Goal: Task Accomplishment & Management: Manage account settings

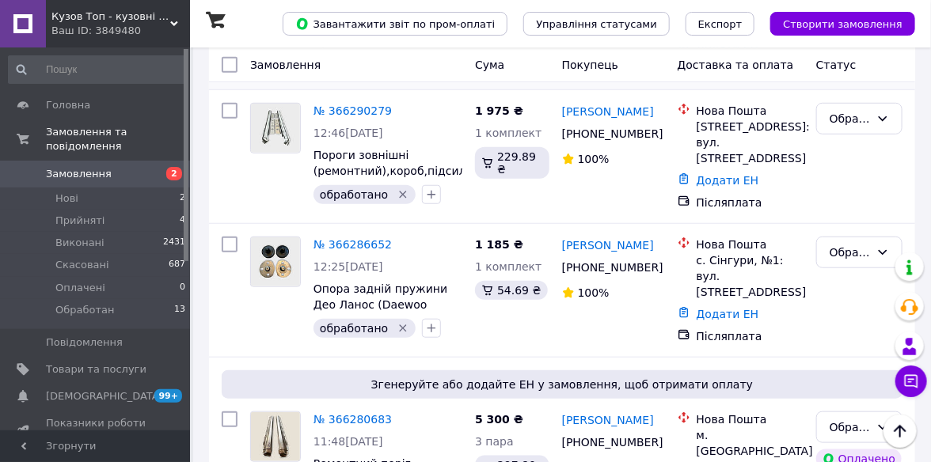
scroll to position [317, 0]
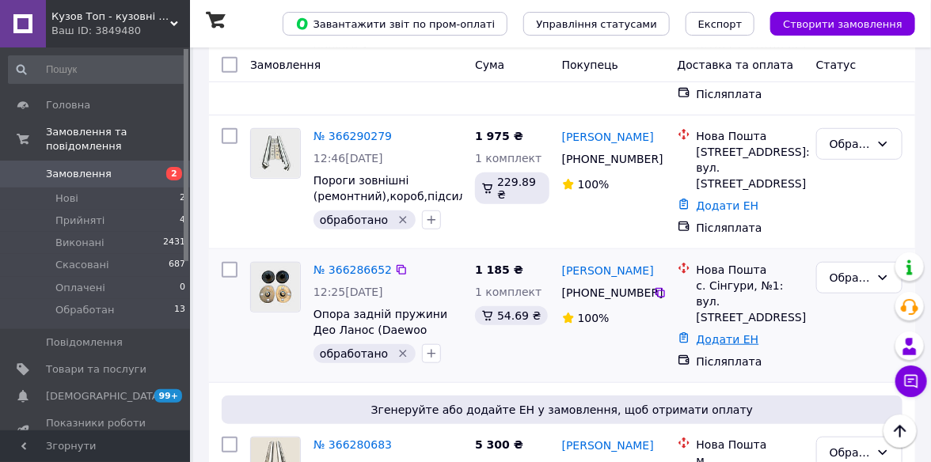
click at [721, 333] on link "Додати ЕН" at bounding box center [728, 339] width 63 height 13
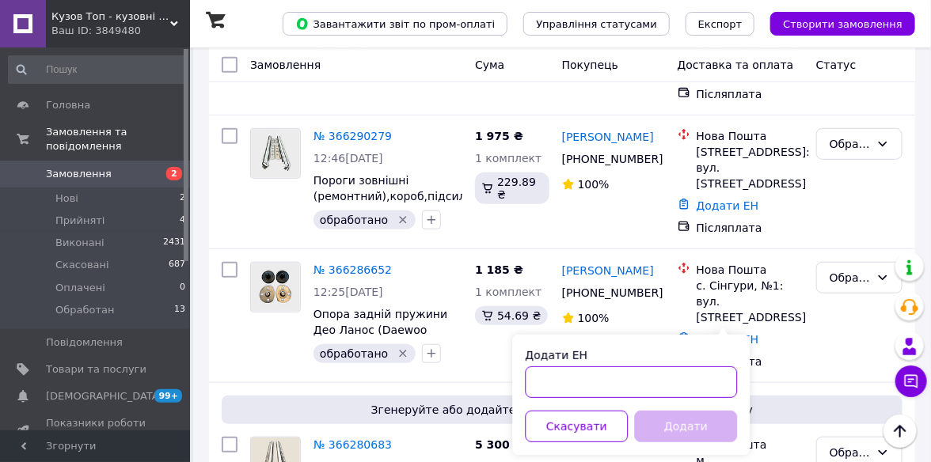
click at [547, 382] on input "Додати ЕН" at bounding box center [631, 383] width 212 height 32
paste input "59001474671307"
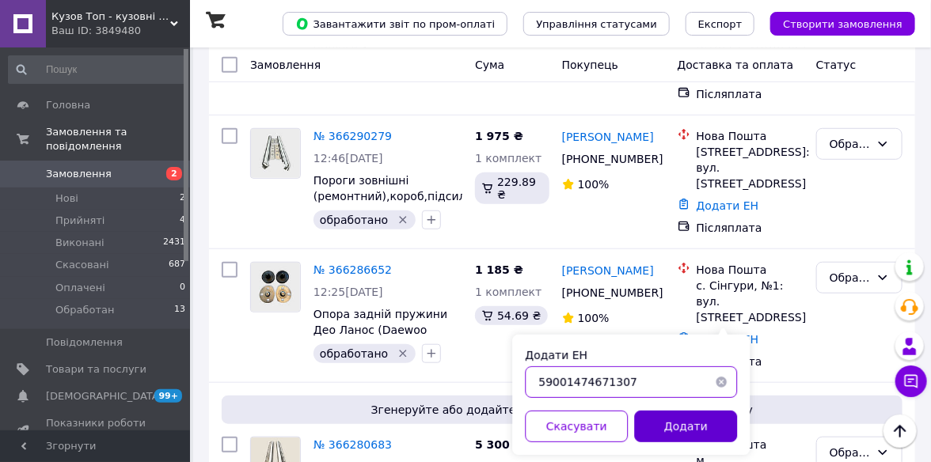
type input "59001474671307"
click at [686, 424] on button "Додати" at bounding box center [685, 427] width 103 height 32
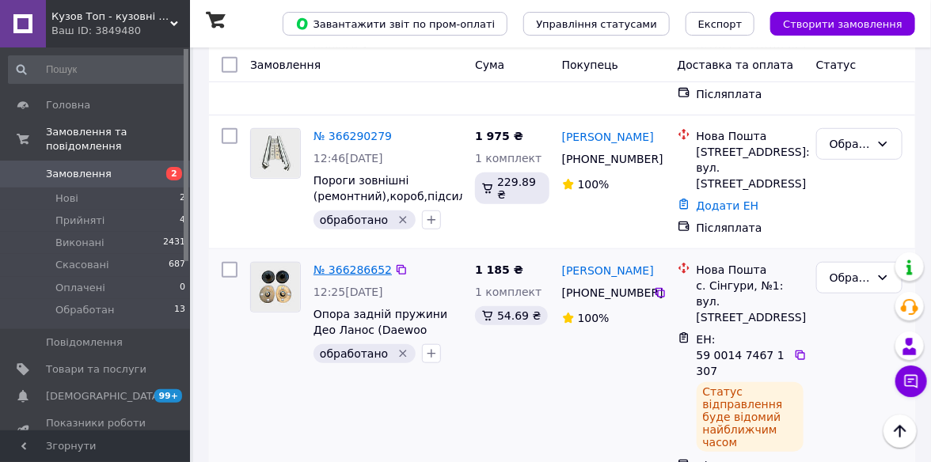
click at [344, 266] on link "№ 366286652" at bounding box center [353, 270] width 78 height 13
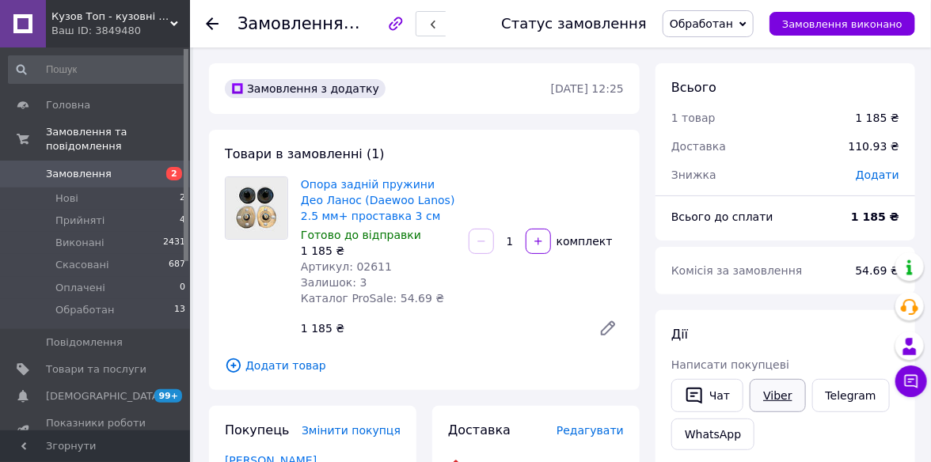
click at [767, 410] on link "Viber" at bounding box center [777, 395] width 55 height 33
click at [754, 25] on span "Обработан" at bounding box center [708, 23] width 91 height 27
click at [716, 94] on ul "Прийнято Виконано Скасовано Оплачено" at bounding box center [708, 91] width 91 height 105
click at [754, 25] on span "Обработан" at bounding box center [708, 23] width 91 height 27
click at [712, 76] on li "Виконано" at bounding box center [708, 79] width 89 height 24
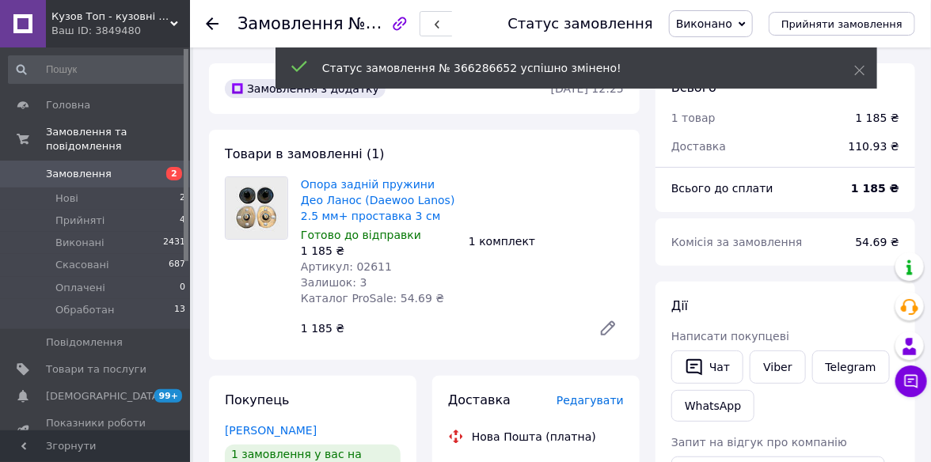
click at [211, 15] on div at bounding box center [222, 24] width 32 height 48
click at [211, 18] on icon at bounding box center [212, 23] width 13 height 13
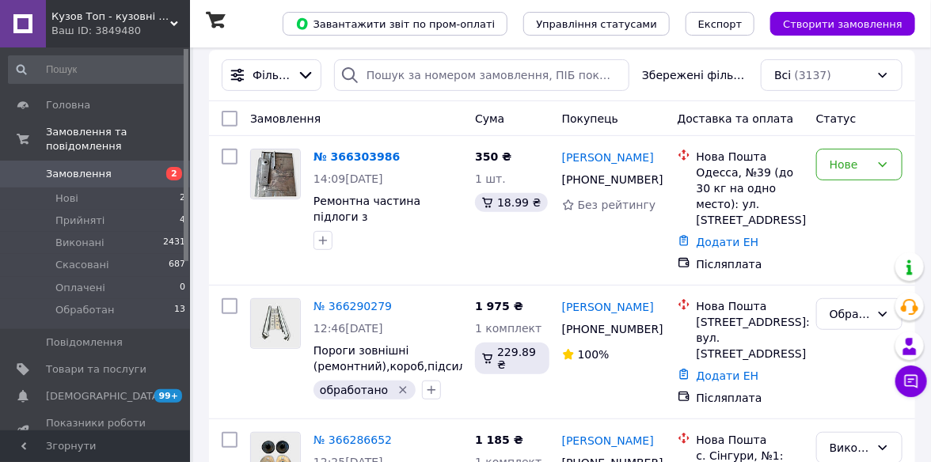
scroll to position [238, 0]
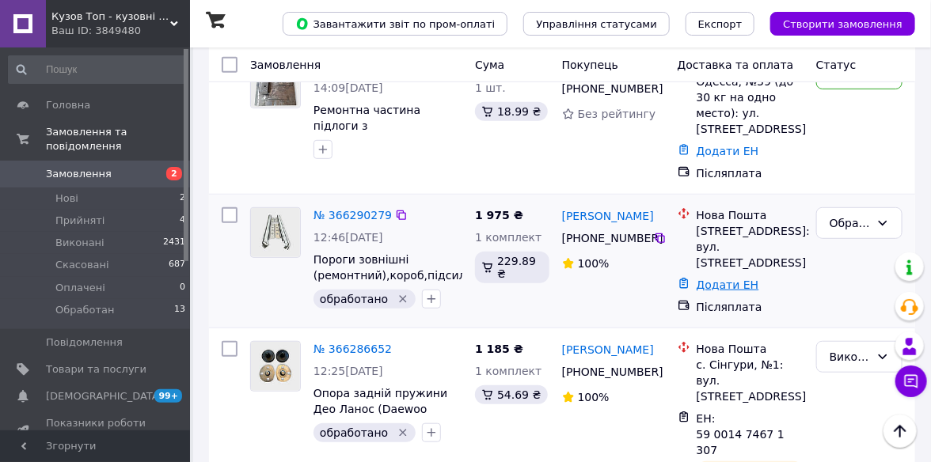
click at [704, 279] on link "Додати ЕН" at bounding box center [728, 285] width 63 height 13
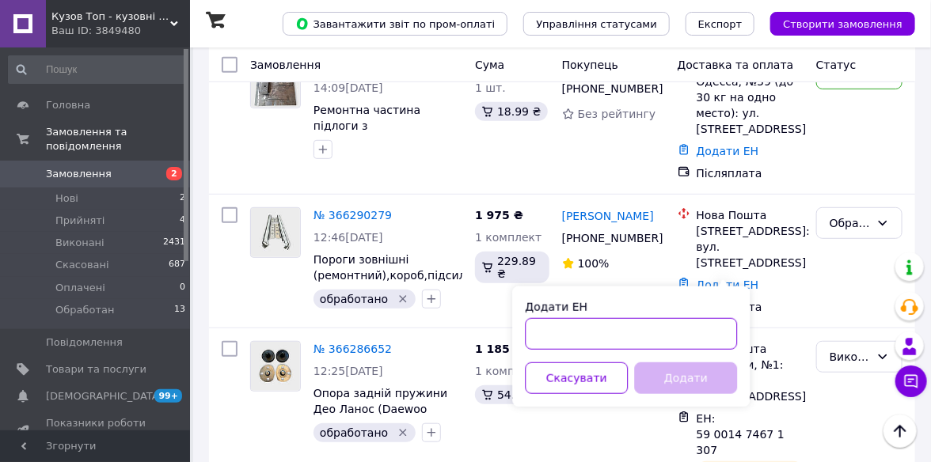
click at [550, 337] on input "Додати ЕН" at bounding box center [631, 334] width 212 height 32
paste input "59001474677099"
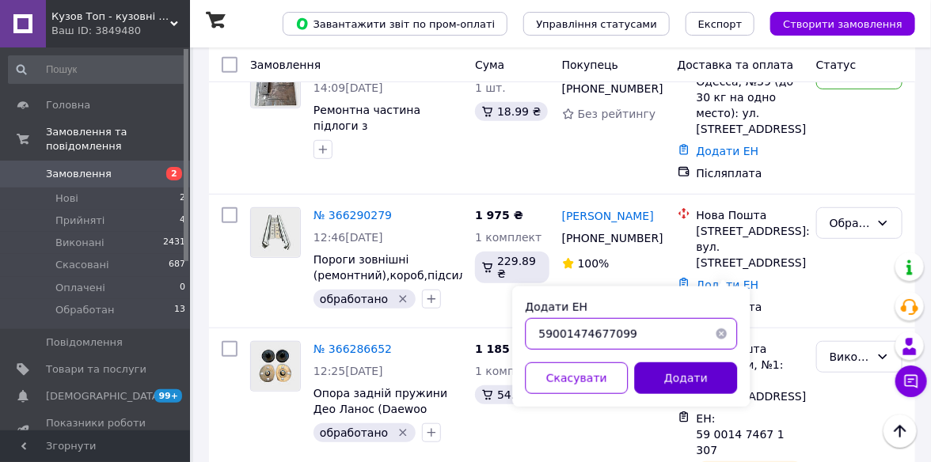
type input "59001474677099"
click at [675, 369] on button "Додати" at bounding box center [685, 379] width 103 height 32
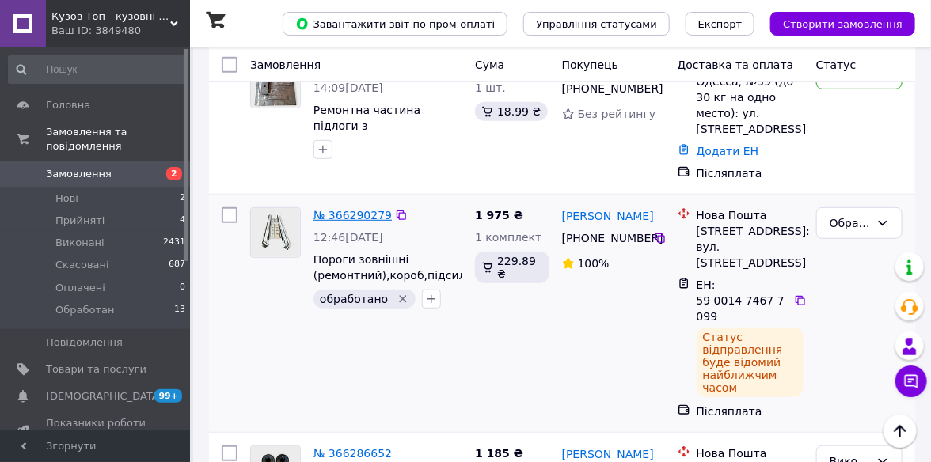
click at [363, 219] on link "№ 366290279" at bounding box center [353, 215] width 78 height 13
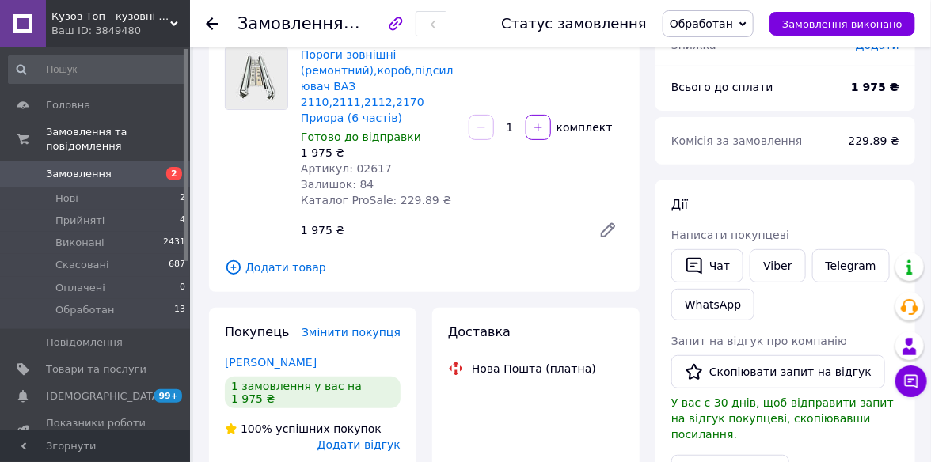
scroll to position [79, 0]
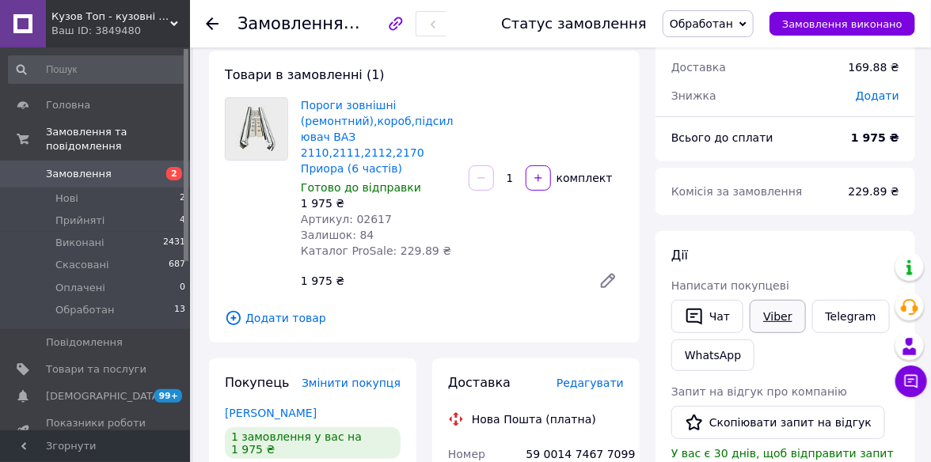
click at [762, 323] on link "Viber" at bounding box center [777, 316] width 55 height 33
click at [750, 21] on span "Обработан" at bounding box center [708, 23] width 91 height 27
click at [729, 72] on li "Виконано" at bounding box center [708, 79] width 89 height 24
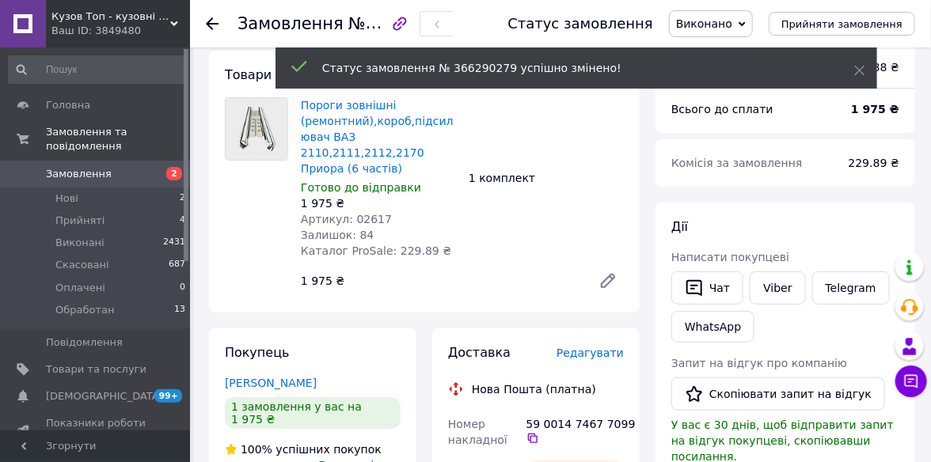
click at [207, 21] on use at bounding box center [212, 23] width 13 height 13
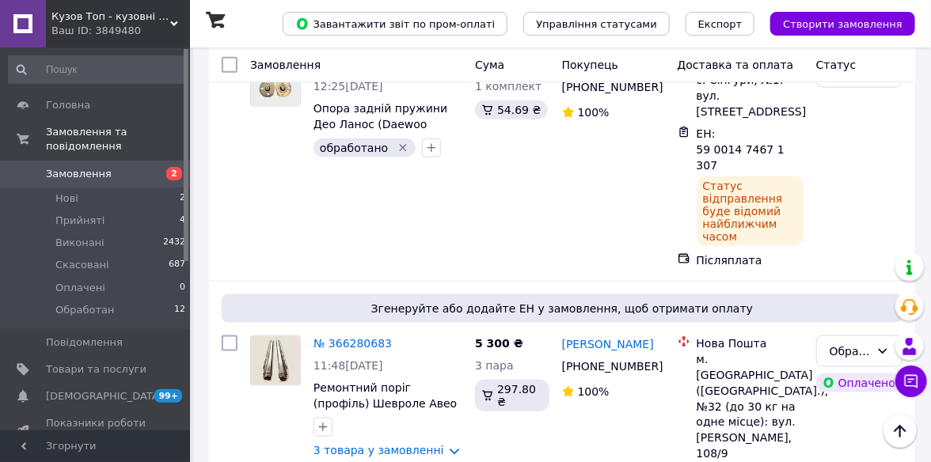
scroll to position [713, 0]
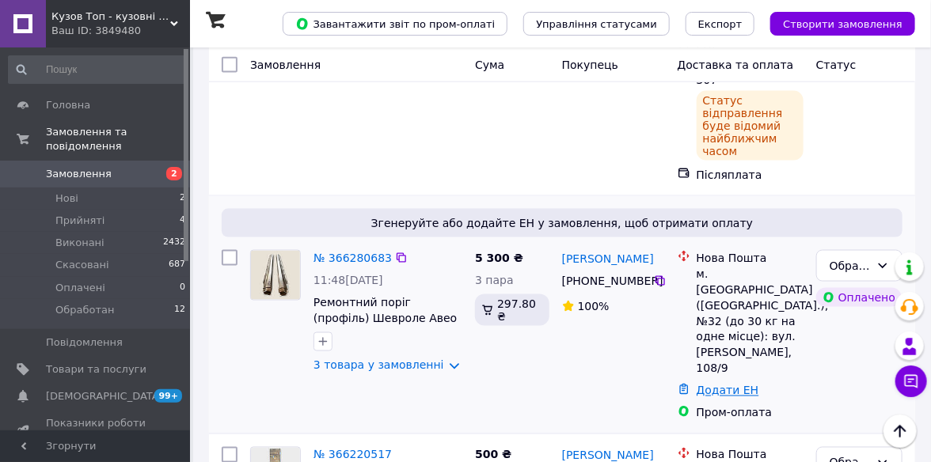
click at [714, 385] on link "Додати ЕН" at bounding box center [728, 391] width 63 height 13
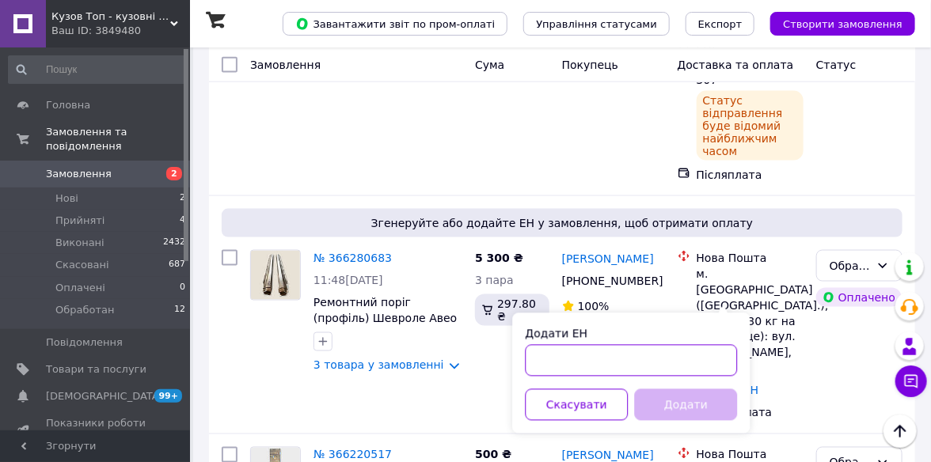
click at [567, 360] on input "Додати ЕН" at bounding box center [631, 361] width 212 height 32
paste input "59001474677528"
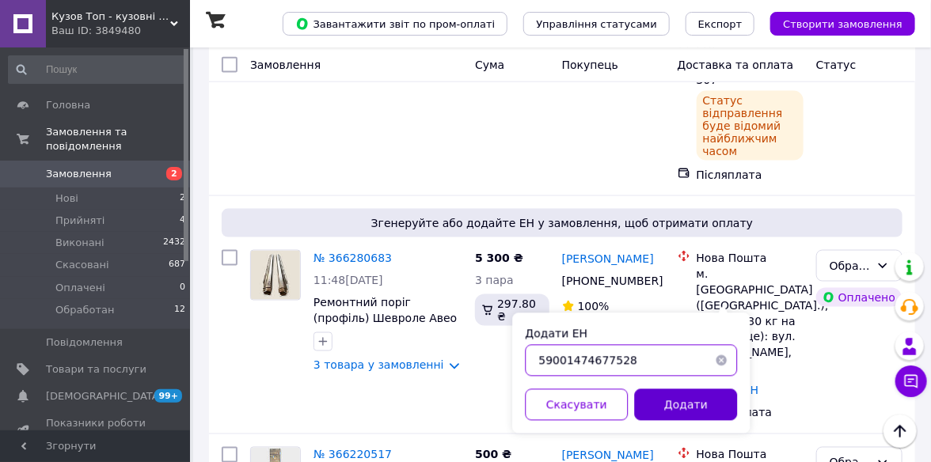
type input "59001474677528"
click at [668, 404] on button "Додати" at bounding box center [685, 406] width 103 height 32
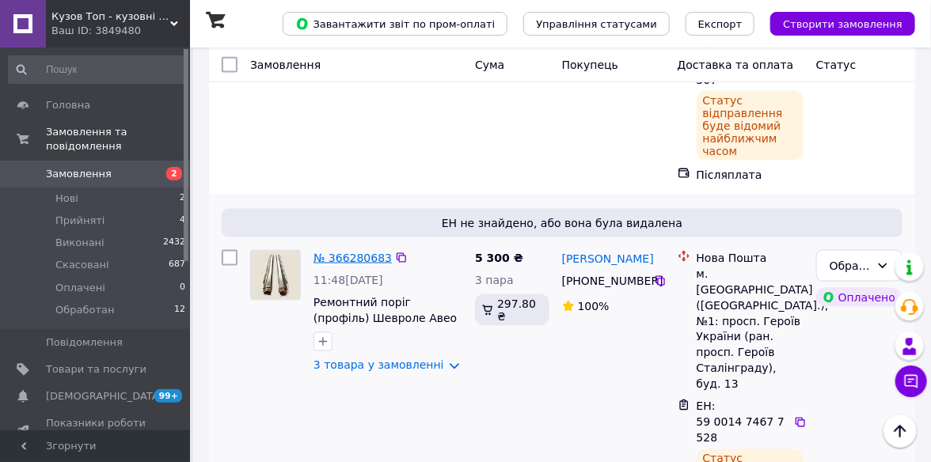
click at [356, 252] on link "№ 366280683" at bounding box center [353, 258] width 78 height 13
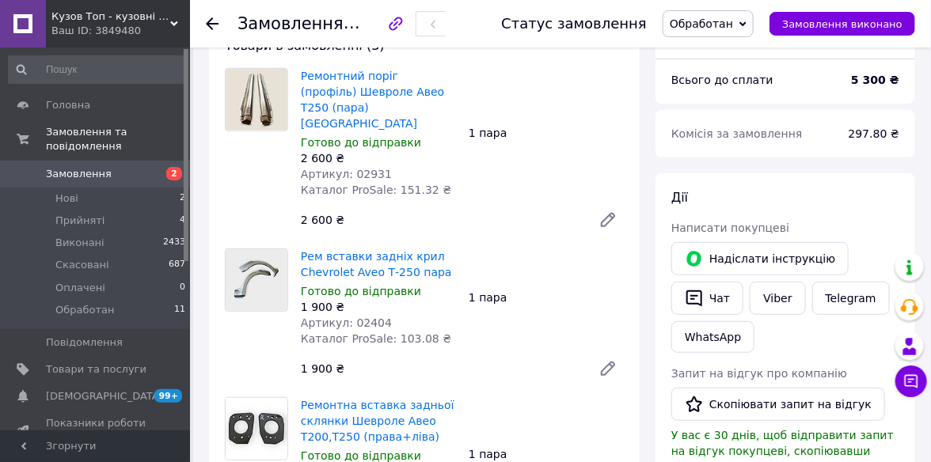
scroll to position [150, 0]
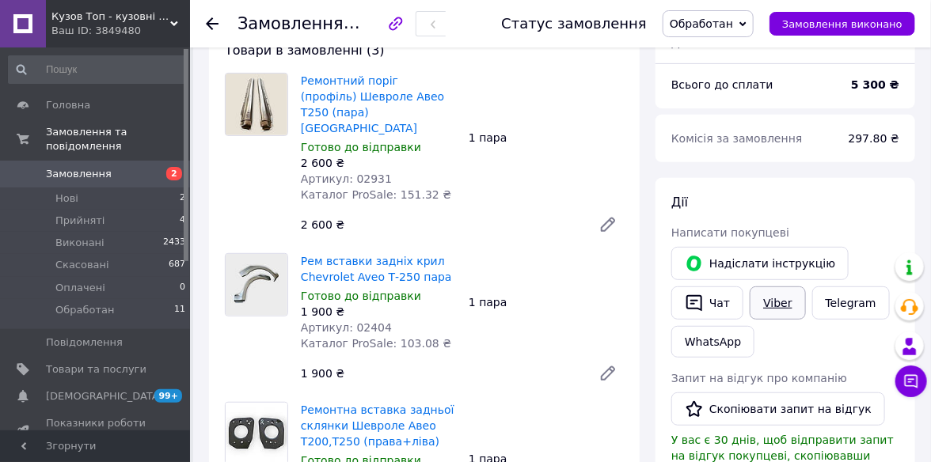
click at [784, 300] on link "Viber" at bounding box center [777, 303] width 55 height 33
click at [753, 23] on span "Обработан" at bounding box center [708, 23] width 91 height 27
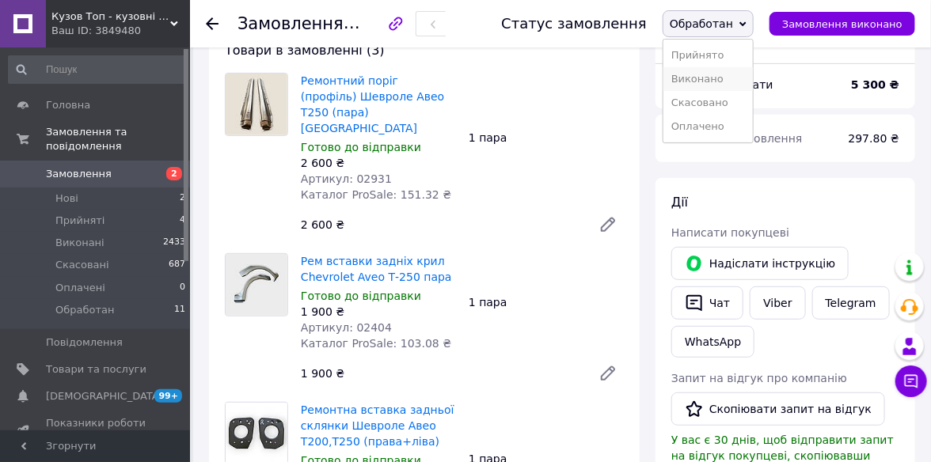
click at [714, 78] on li "Виконано" at bounding box center [708, 79] width 89 height 24
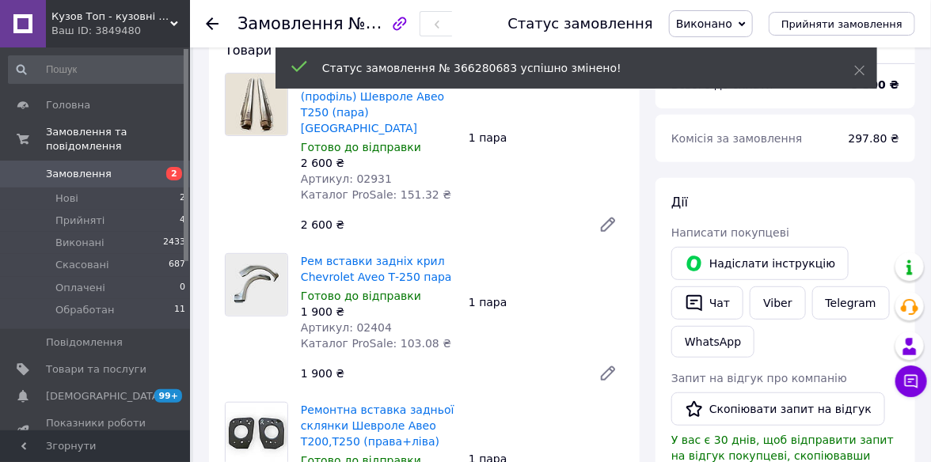
click at [209, 22] on use at bounding box center [212, 23] width 13 height 13
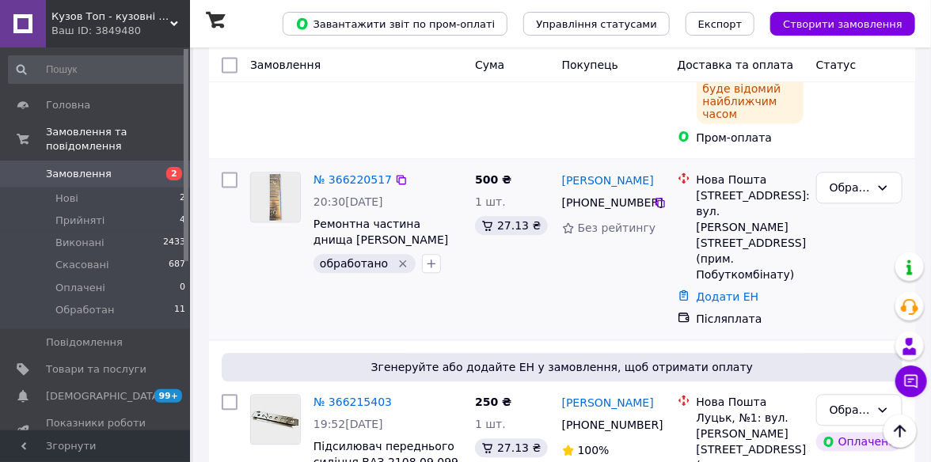
scroll to position [1029, 0]
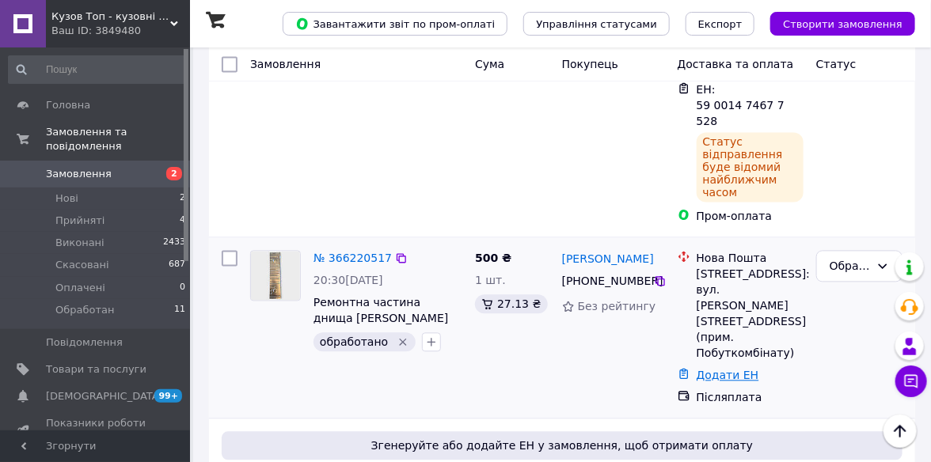
click at [708, 370] on link "Додати ЕН" at bounding box center [728, 376] width 63 height 13
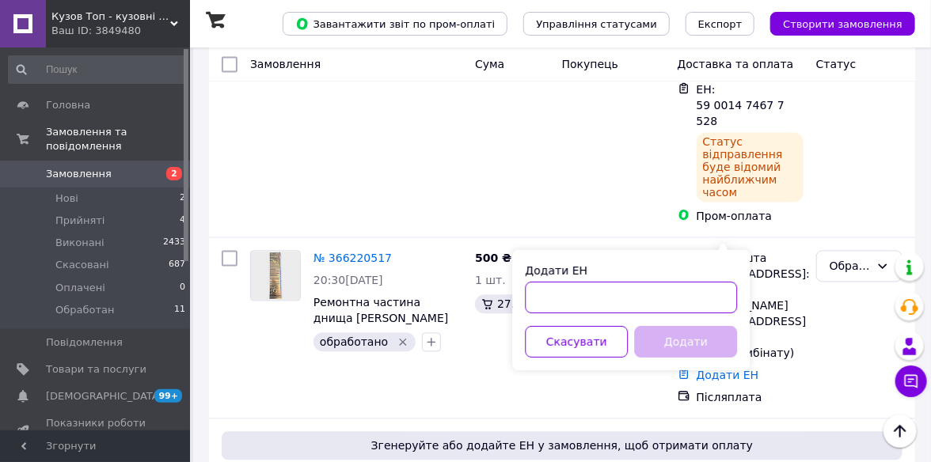
click at [551, 299] on input "Додати ЕН" at bounding box center [631, 299] width 212 height 32
paste input "59001474672366"
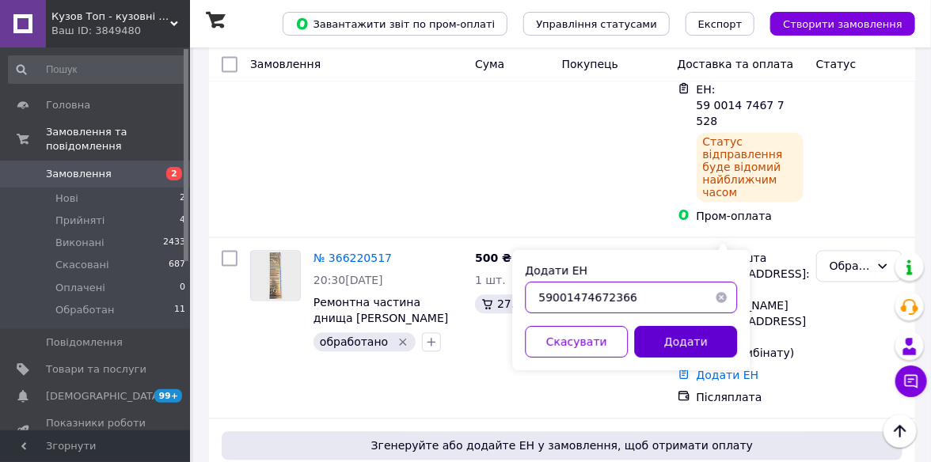
type input "59001474672366"
click at [649, 347] on button "Додати" at bounding box center [685, 343] width 103 height 32
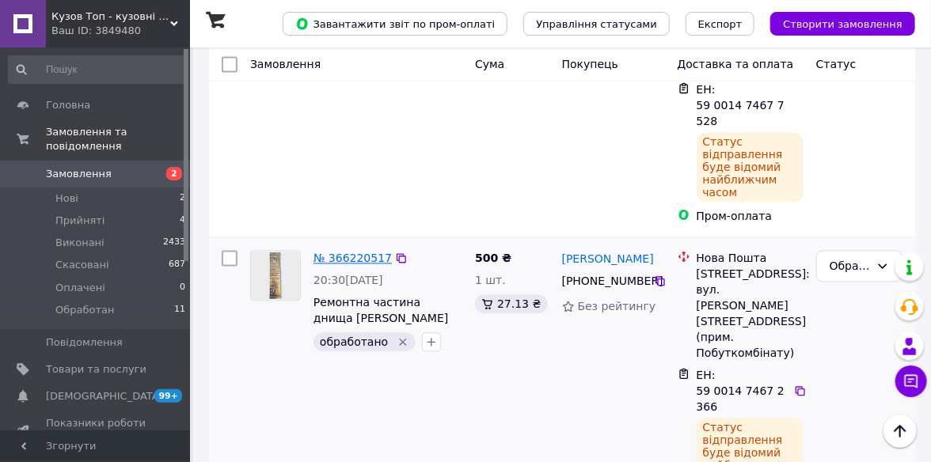
click at [348, 253] on link "№ 366220517" at bounding box center [353, 259] width 78 height 13
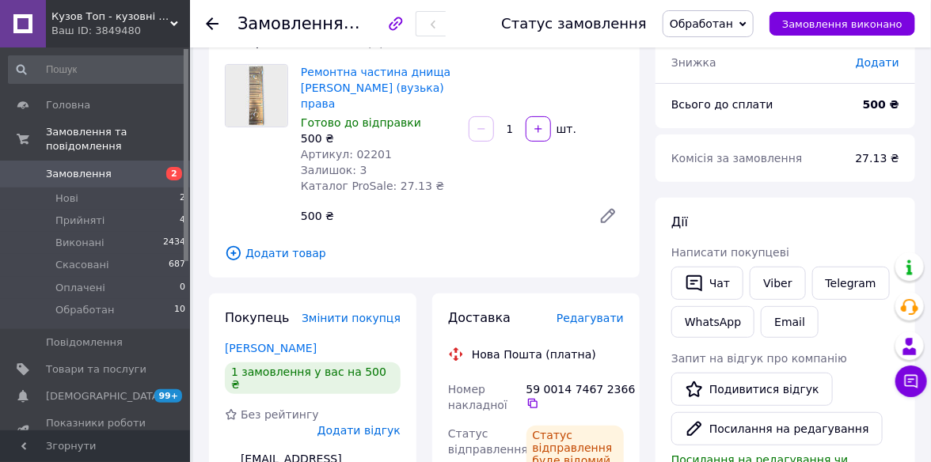
scroll to position [53, 0]
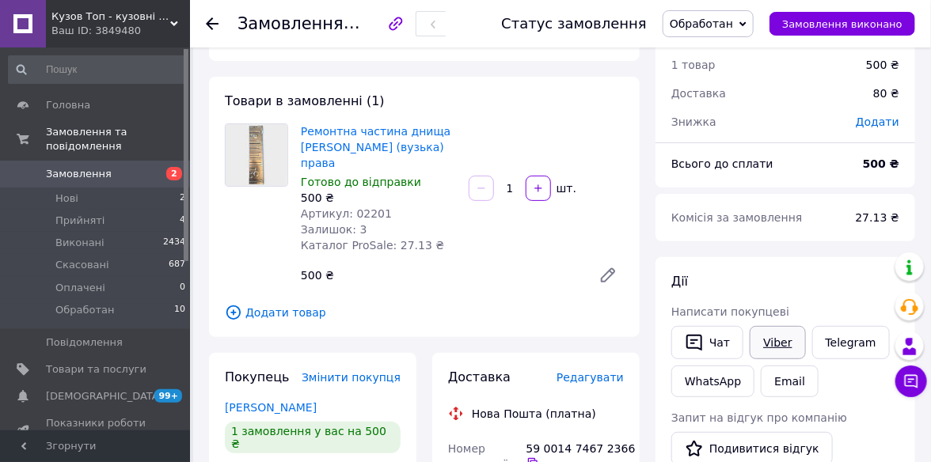
click at [782, 347] on link "Viber" at bounding box center [777, 342] width 55 height 33
click at [753, 29] on span "Обработан" at bounding box center [708, 23] width 91 height 27
click at [739, 81] on li "Виконано" at bounding box center [708, 79] width 89 height 24
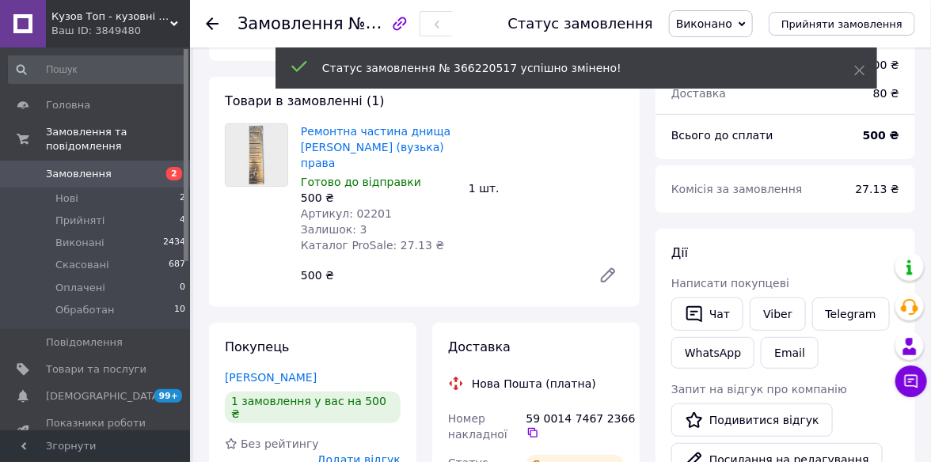
click at [209, 21] on use at bounding box center [212, 23] width 13 height 13
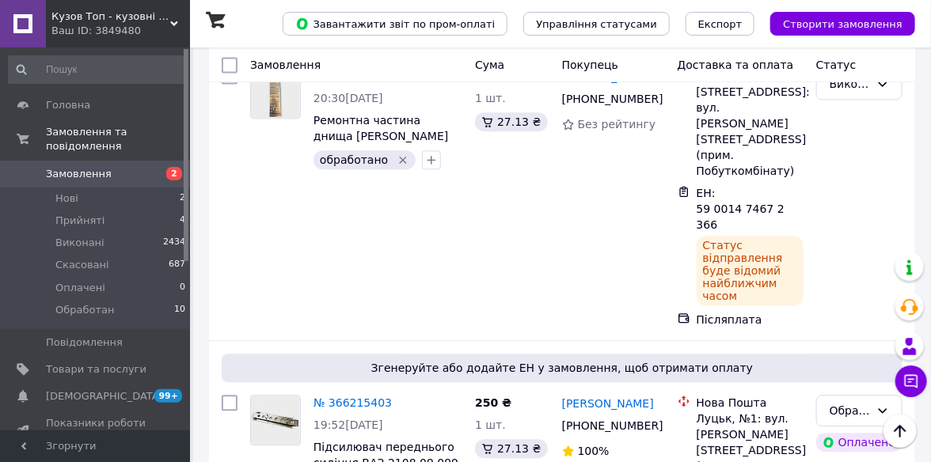
scroll to position [1267, 0]
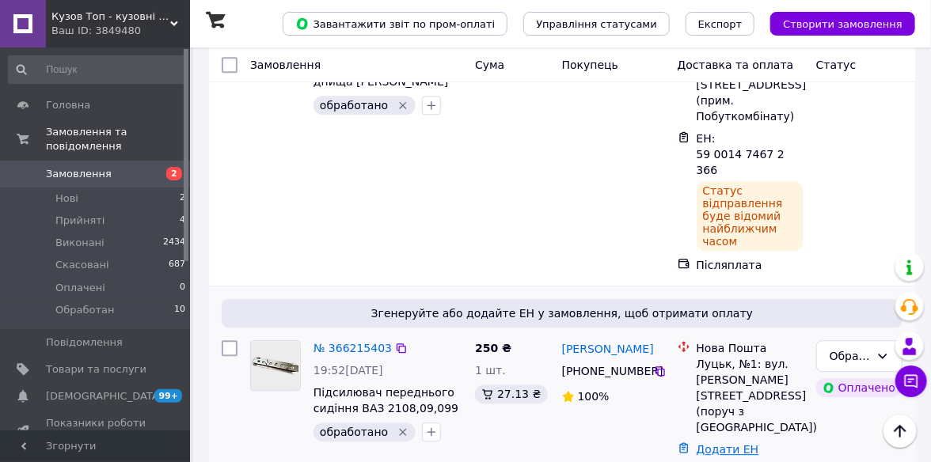
click at [721, 443] on link "Додати ЕН" at bounding box center [728, 449] width 63 height 13
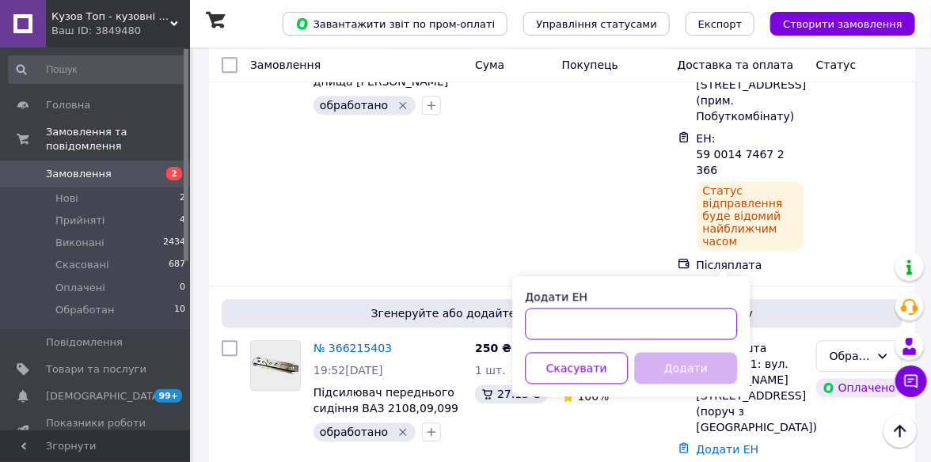
click at [535, 323] on input "Додати ЕН" at bounding box center [631, 324] width 212 height 32
paste input "59001474672063"
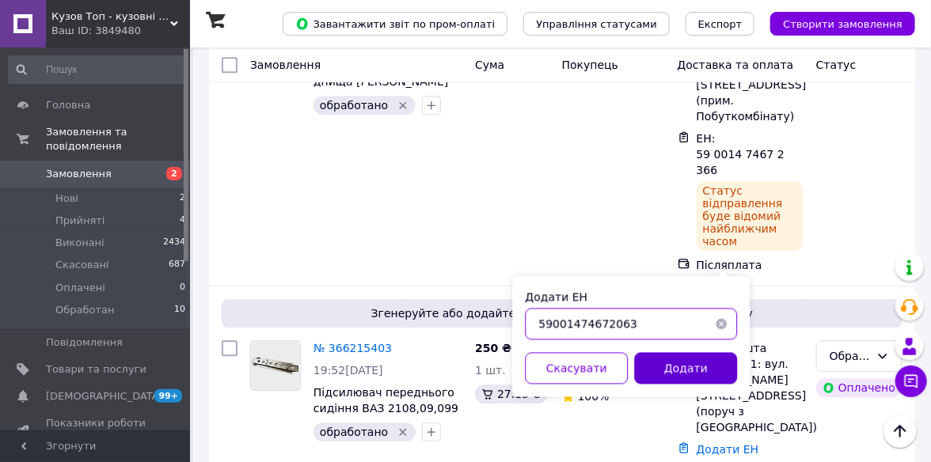
type input "59001474672063"
click at [667, 363] on button "Додати" at bounding box center [685, 368] width 103 height 32
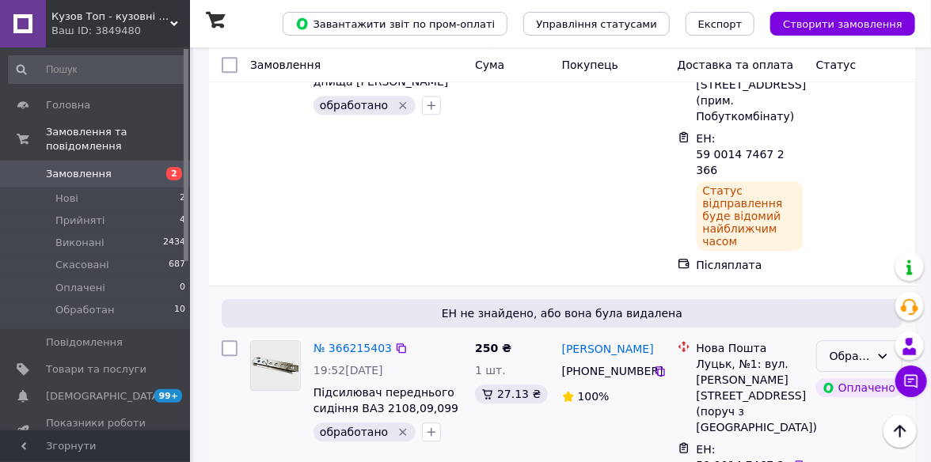
click at [889, 350] on icon at bounding box center [883, 356] width 13 height 13
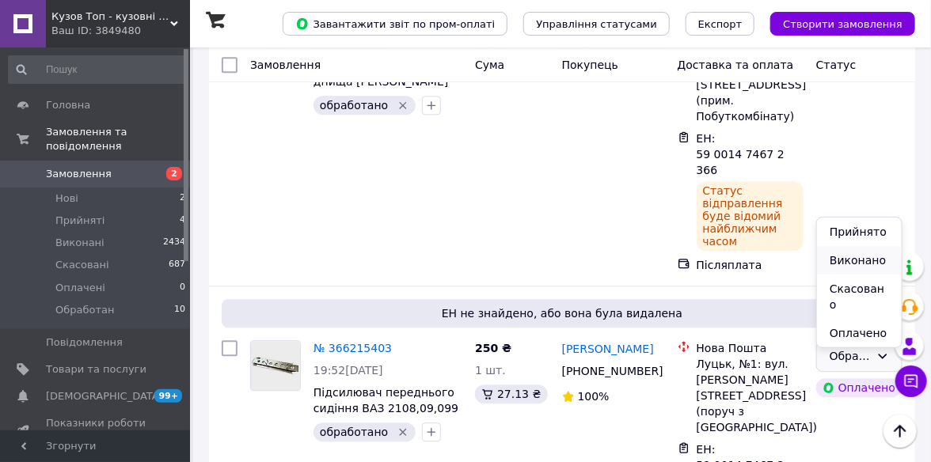
click at [873, 250] on li "Виконано" at bounding box center [859, 260] width 85 height 29
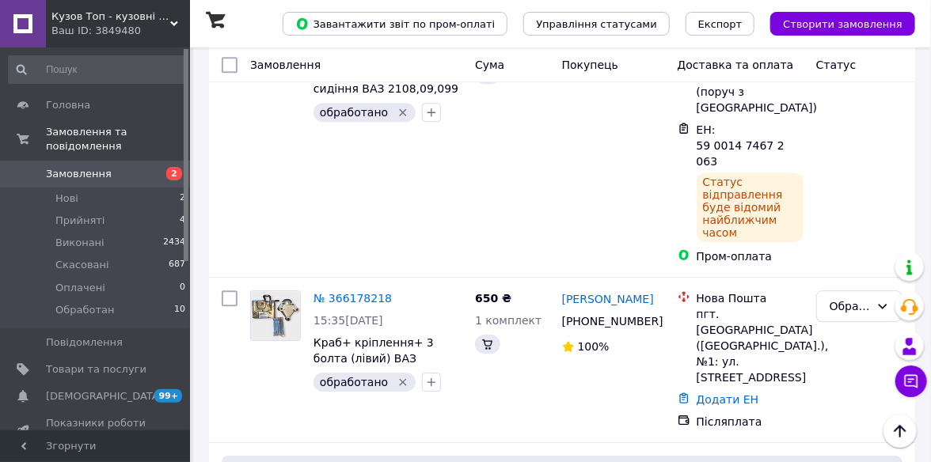
scroll to position [1505, 0]
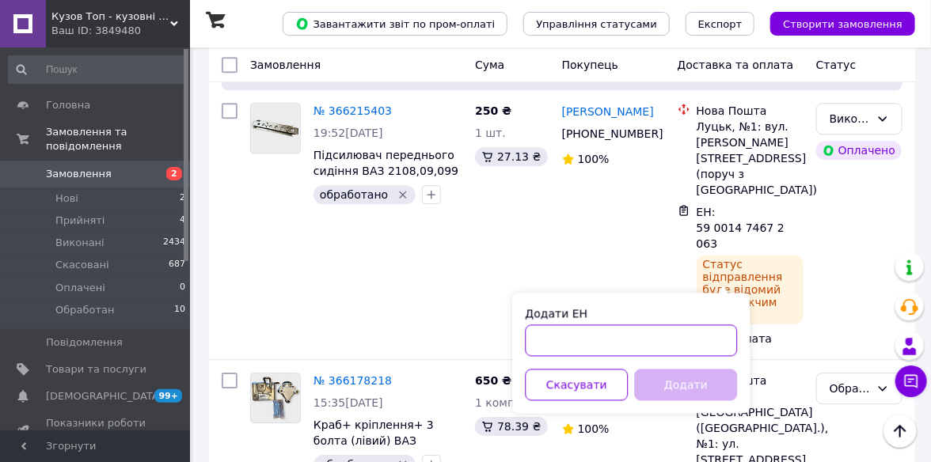
click at [582, 343] on input "Додати ЕН" at bounding box center [631, 341] width 212 height 32
paste input "59001474670976"
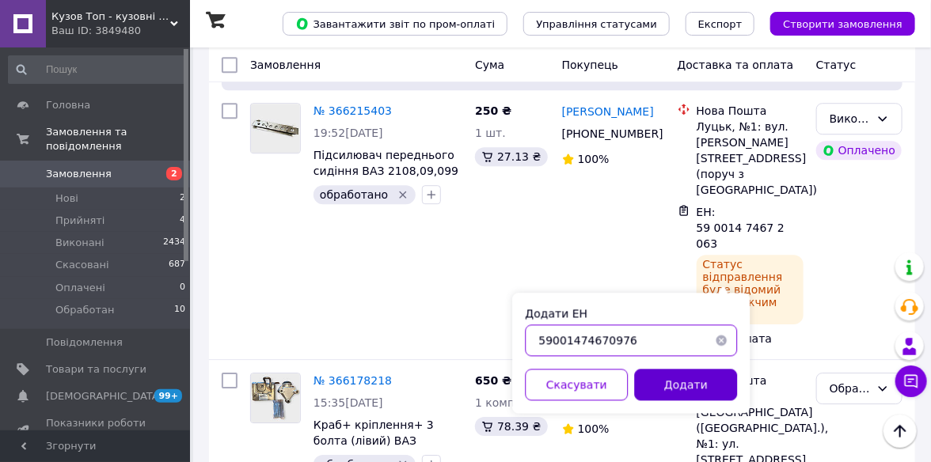
type input "59001474670976"
click at [637, 375] on button "Додати" at bounding box center [685, 385] width 103 height 32
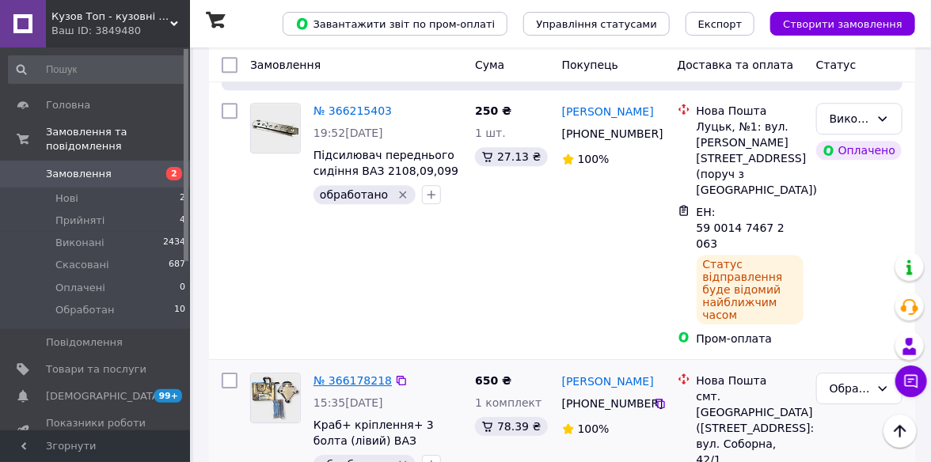
click at [333, 375] on link "№ 366178218" at bounding box center [353, 381] width 78 height 13
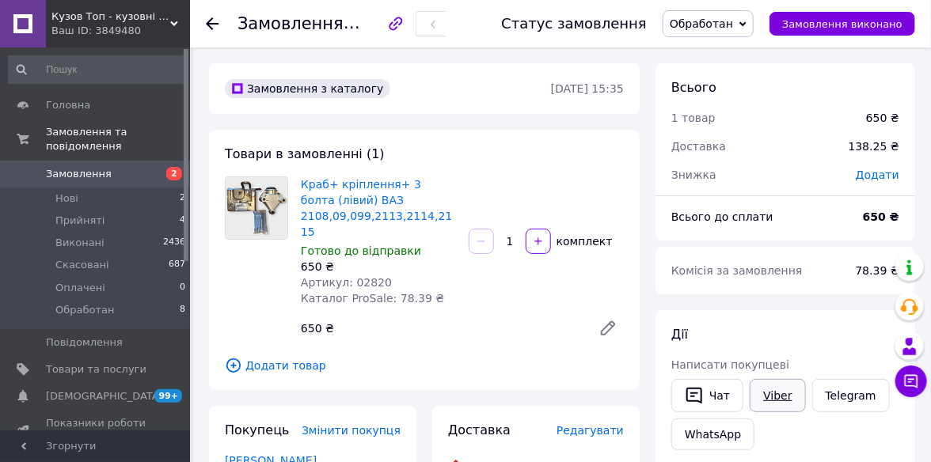
click at [773, 389] on link "Viber" at bounding box center [777, 395] width 55 height 33
click at [782, 401] on link "Viber" at bounding box center [777, 395] width 55 height 33
click at [747, 25] on icon at bounding box center [743, 23] width 7 height 5
click at [736, 79] on li "Виконано" at bounding box center [708, 79] width 89 height 24
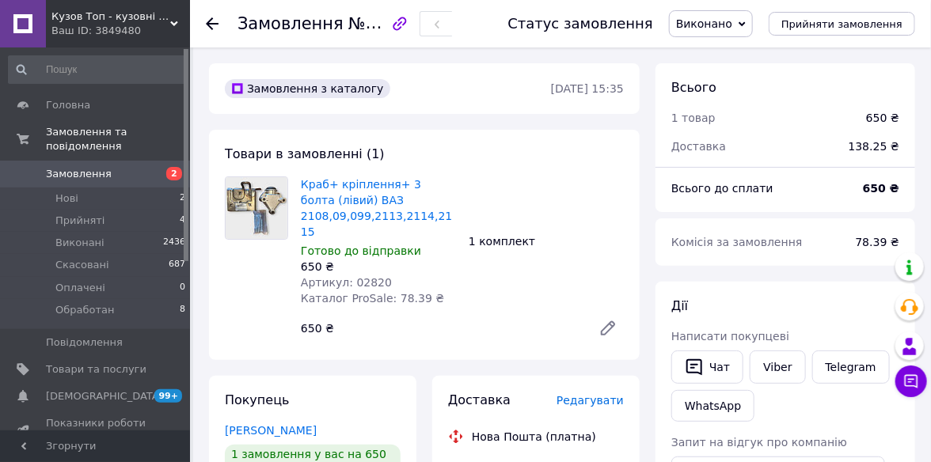
click at [209, 22] on icon at bounding box center [212, 23] width 13 height 13
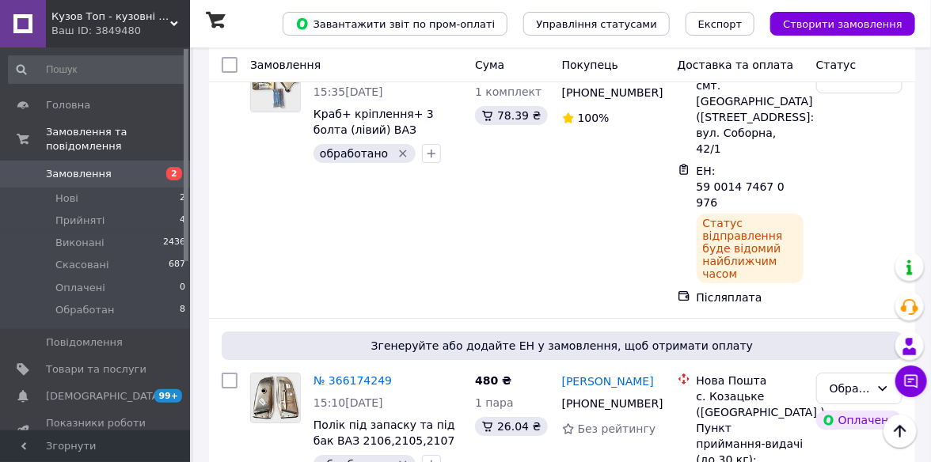
scroll to position [1821, 0]
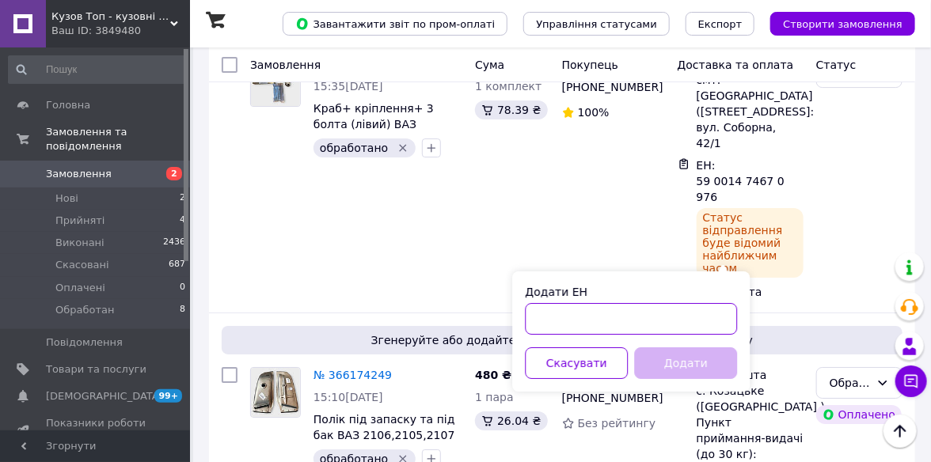
click at [560, 321] on input "Додати ЕН" at bounding box center [631, 319] width 212 height 32
paste input "59001474673690"
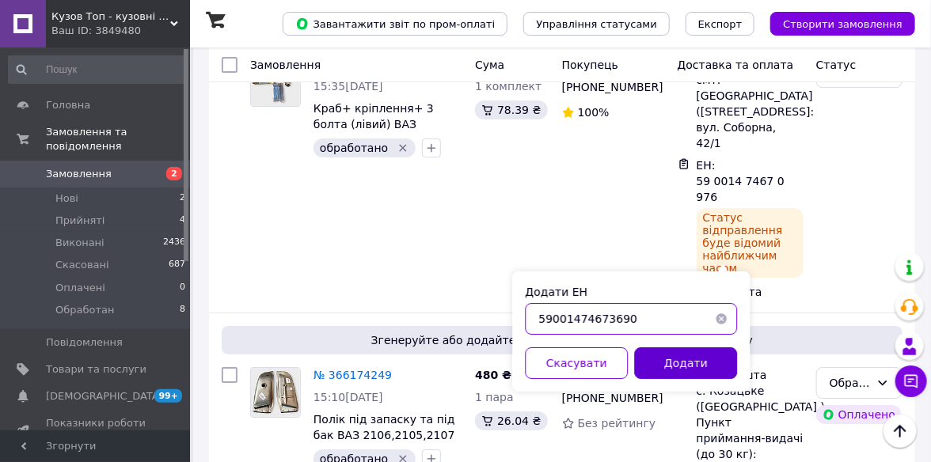
type input "59001474673690"
click at [659, 369] on button "Додати" at bounding box center [685, 364] width 103 height 32
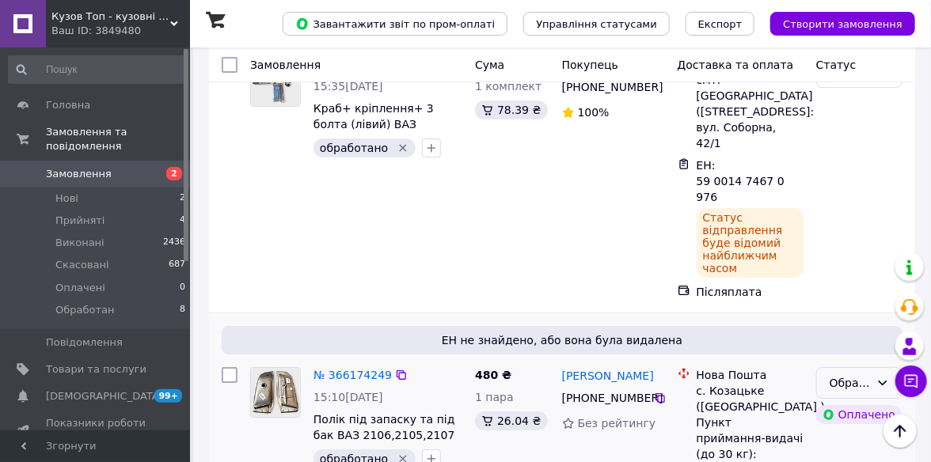
click at [882, 377] on icon at bounding box center [883, 383] width 13 height 13
click at [880, 227] on li "Виконано" at bounding box center [859, 223] width 85 height 29
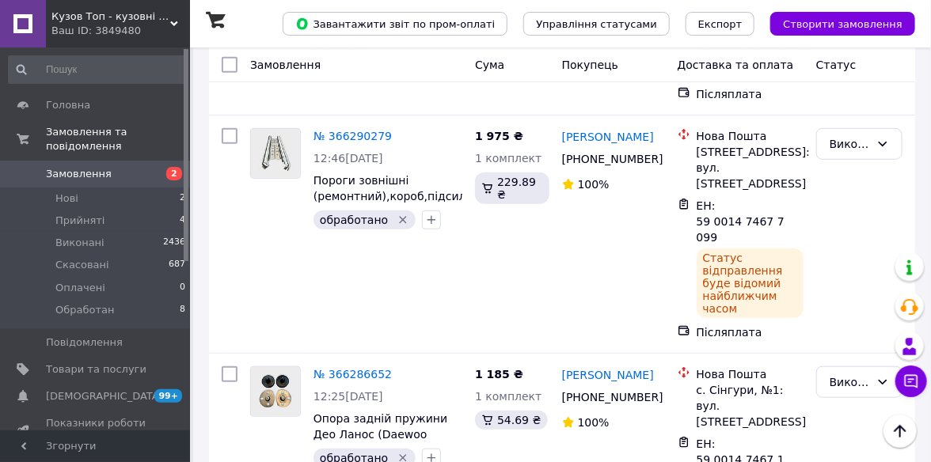
scroll to position [0, 0]
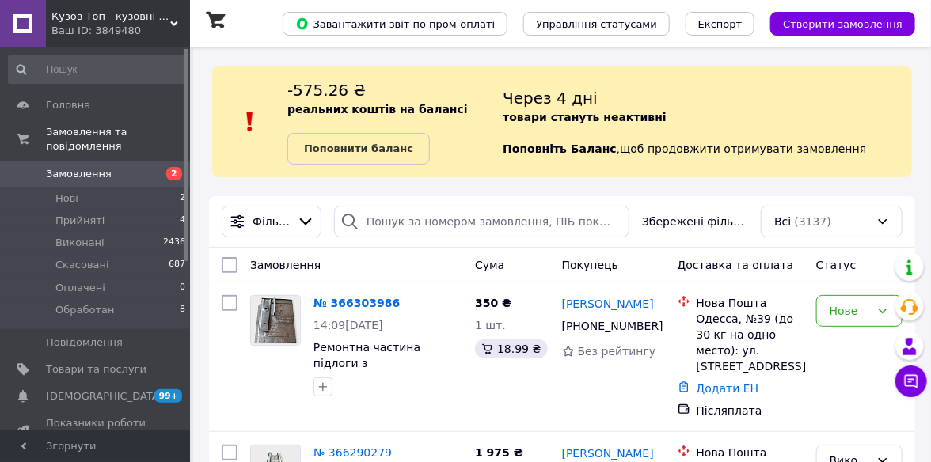
click at [166, 30] on div "Ваш ID: 3849480" at bounding box center [120, 31] width 139 height 14
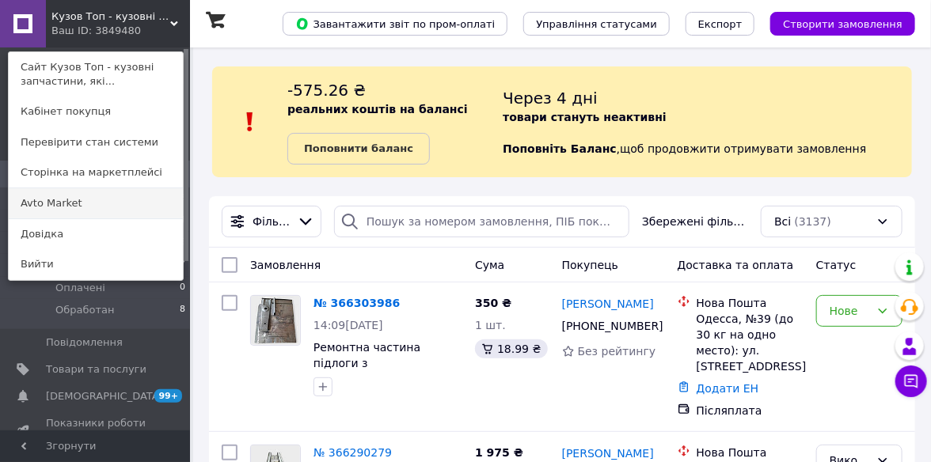
click at [85, 207] on link "Avto Market" at bounding box center [96, 203] width 174 height 30
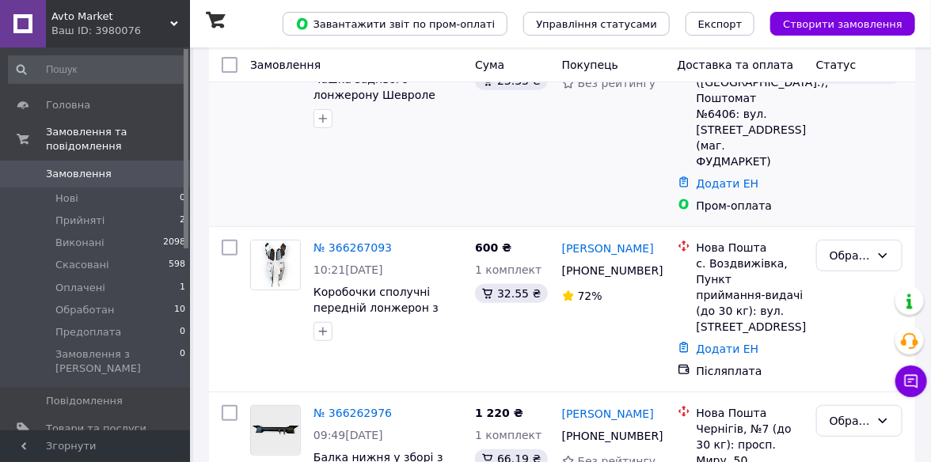
scroll to position [238, 0]
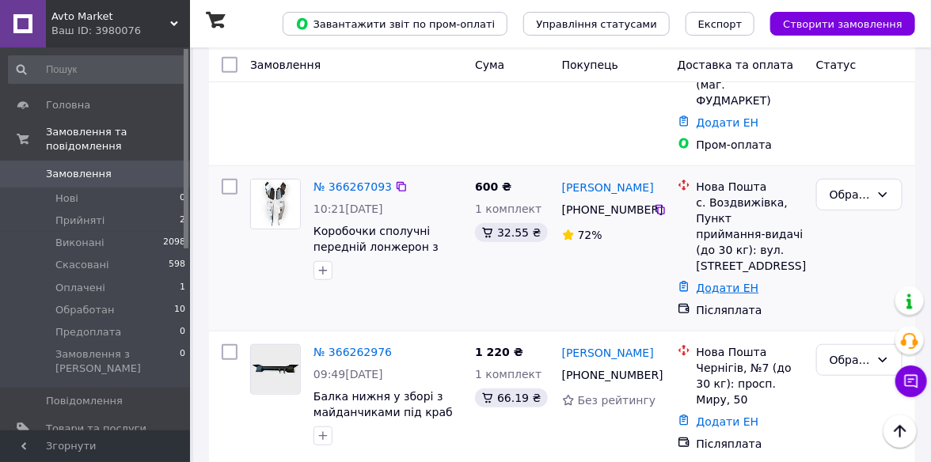
click at [734, 282] on link "Додати ЕН" at bounding box center [728, 288] width 63 height 13
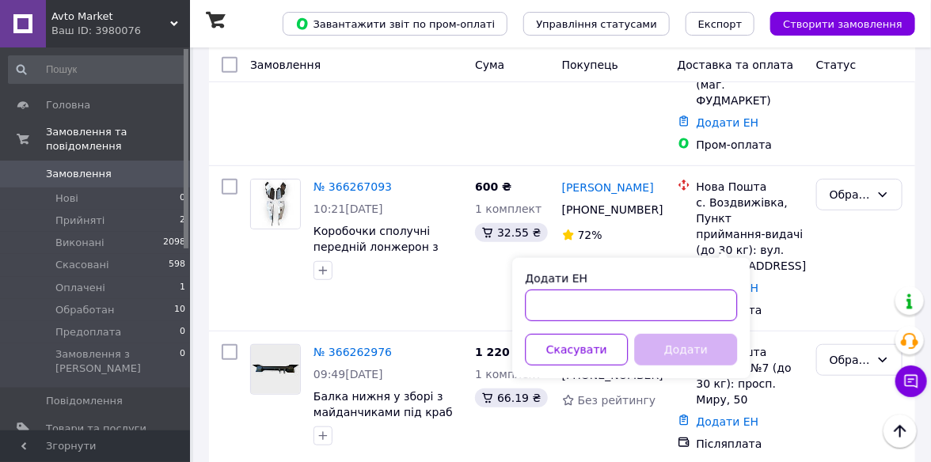
click at [575, 306] on input "Додати ЕН" at bounding box center [631, 306] width 212 height 32
paste input "59001474671628"
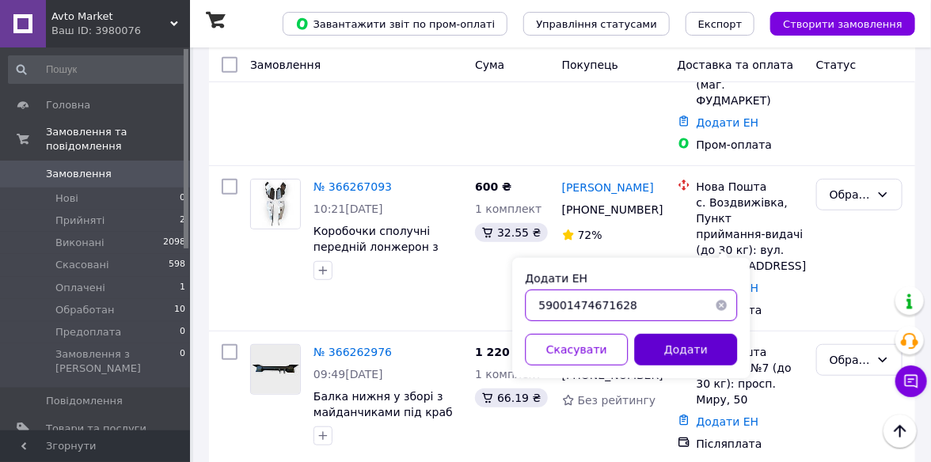
type input "59001474671628"
click at [678, 357] on button "Додати" at bounding box center [685, 350] width 103 height 32
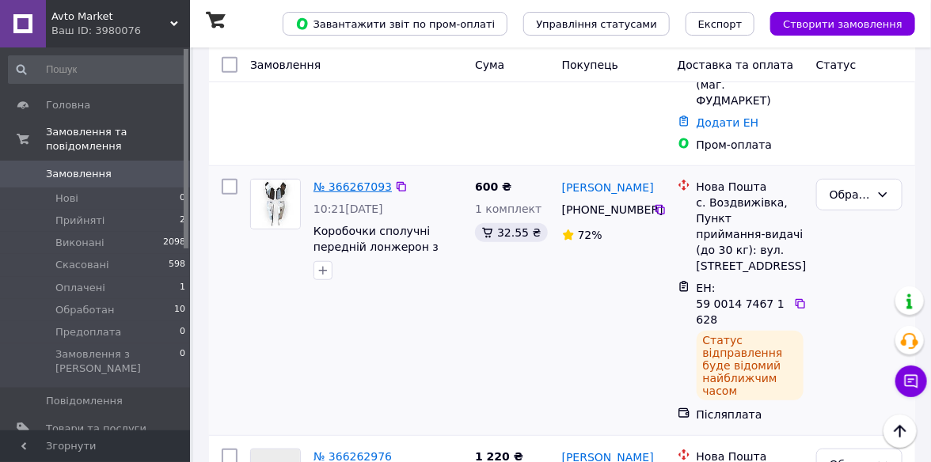
click at [344, 181] on link "№ 366267093" at bounding box center [353, 187] width 78 height 13
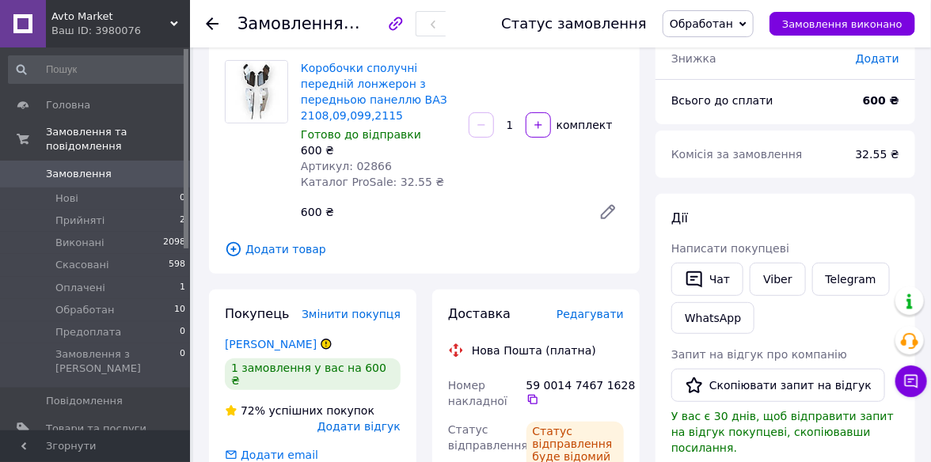
scroll to position [158, 0]
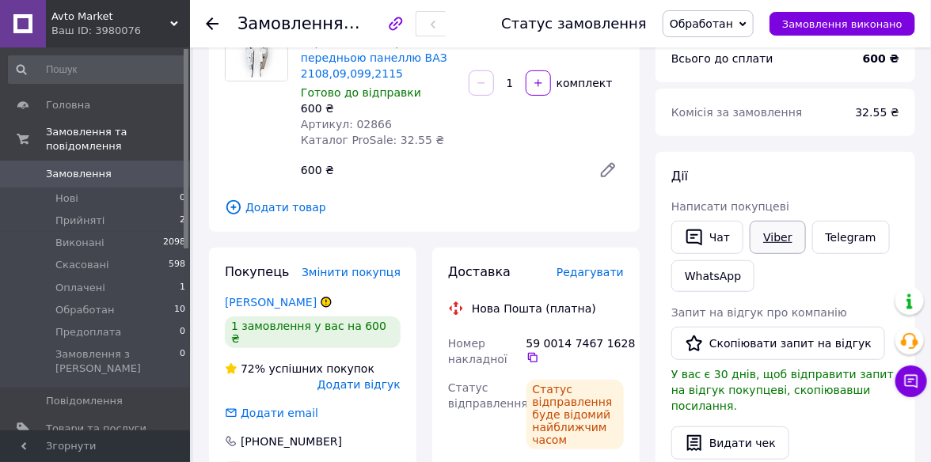
click at [781, 245] on link "Viber" at bounding box center [777, 237] width 55 height 33
click at [747, 21] on icon at bounding box center [743, 24] width 7 height 7
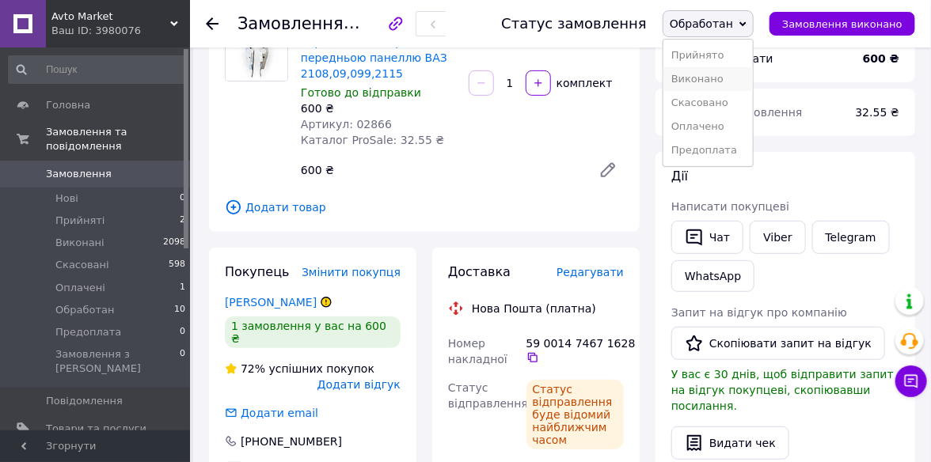
click at [730, 74] on li "Виконано" at bounding box center [708, 79] width 89 height 24
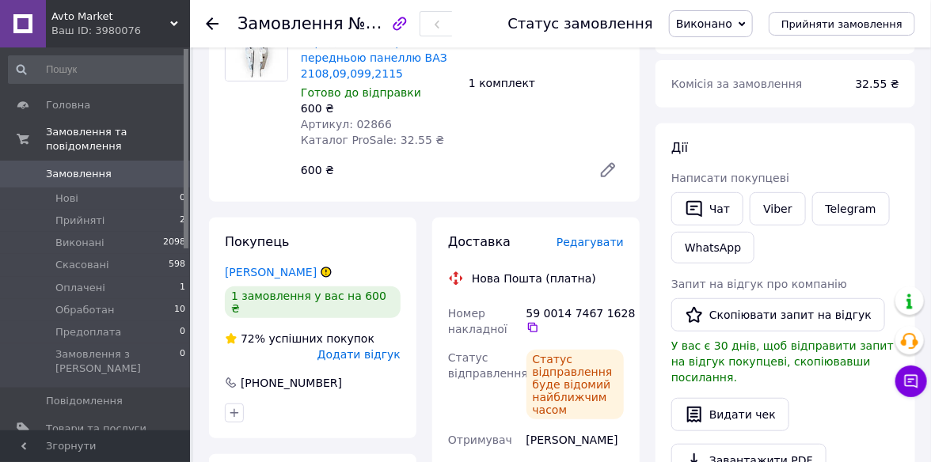
click at [211, 25] on icon at bounding box center [212, 23] width 13 height 13
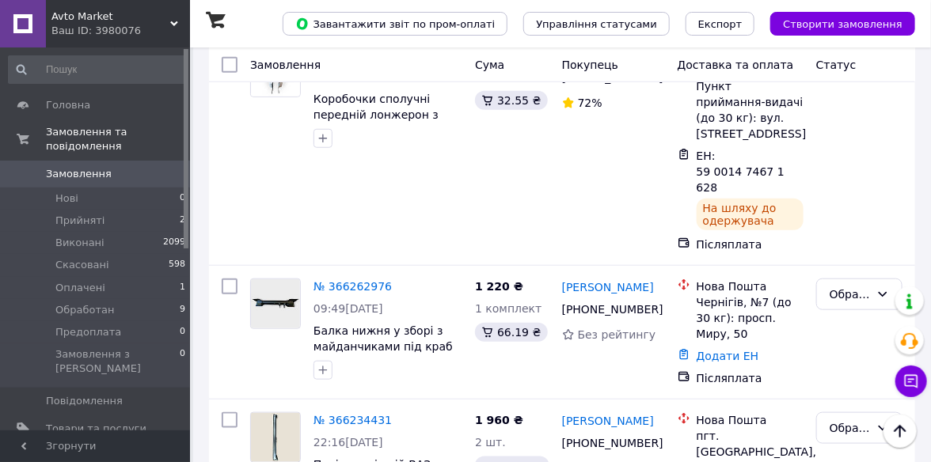
scroll to position [317, 0]
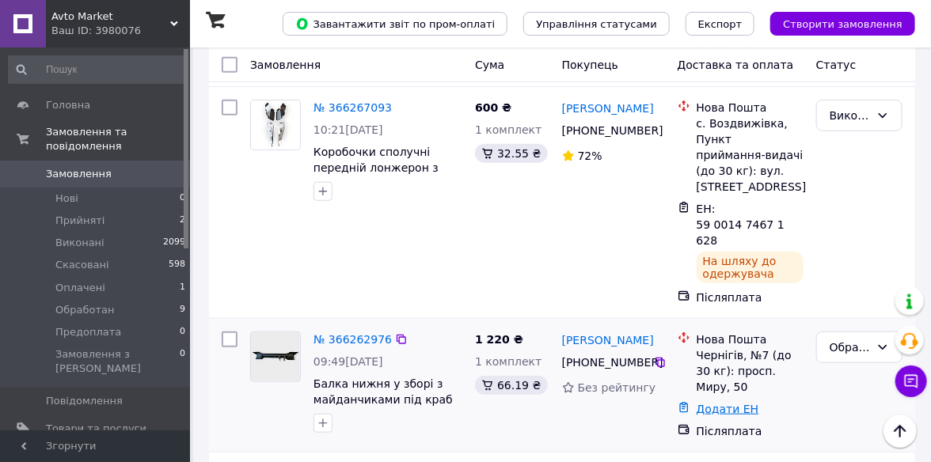
click at [709, 403] on link "Додати ЕН" at bounding box center [728, 409] width 63 height 13
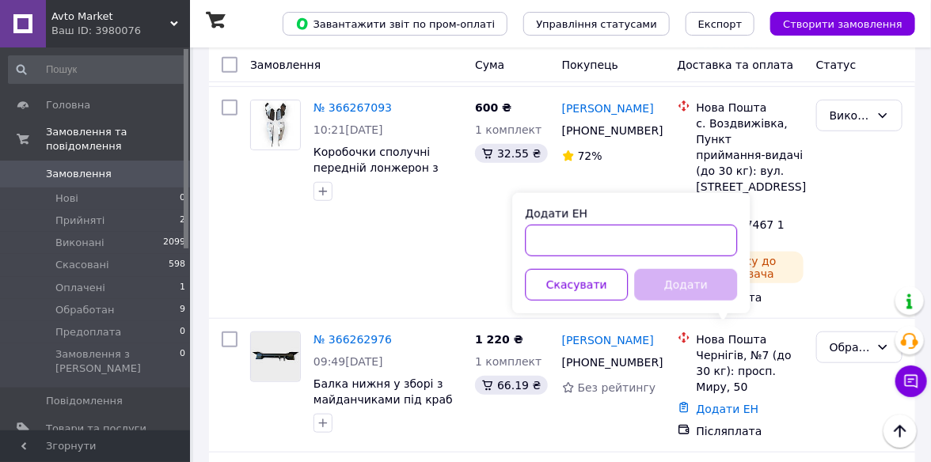
click at [558, 245] on input "Додати ЕН" at bounding box center [631, 241] width 212 height 32
paste input "[CREDIT_CARD_NUMBER]"
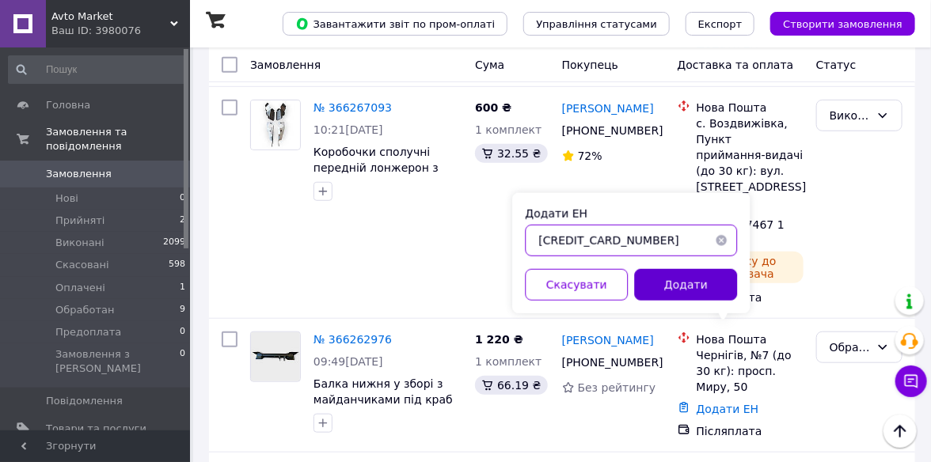
type input "[CREDIT_CARD_NUMBER]"
click at [661, 294] on button "Додати" at bounding box center [685, 285] width 103 height 32
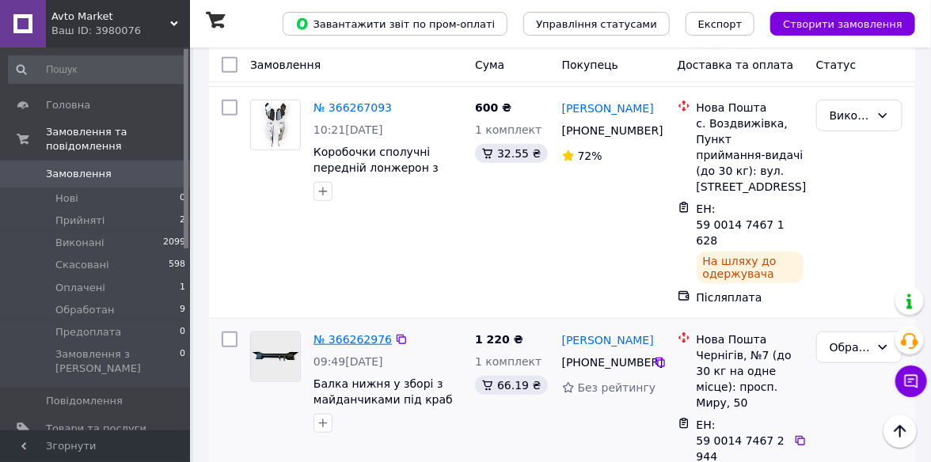
click at [351, 333] on link "№ 366262976" at bounding box center [353, 339] width 78 height 13
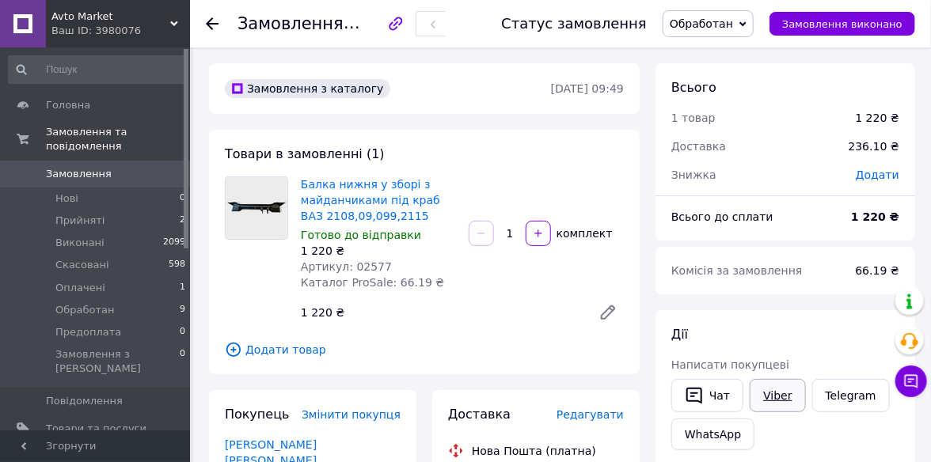
click at [765, 388] on link "Viber" at bounding box center [777, 395] width 55 height 33
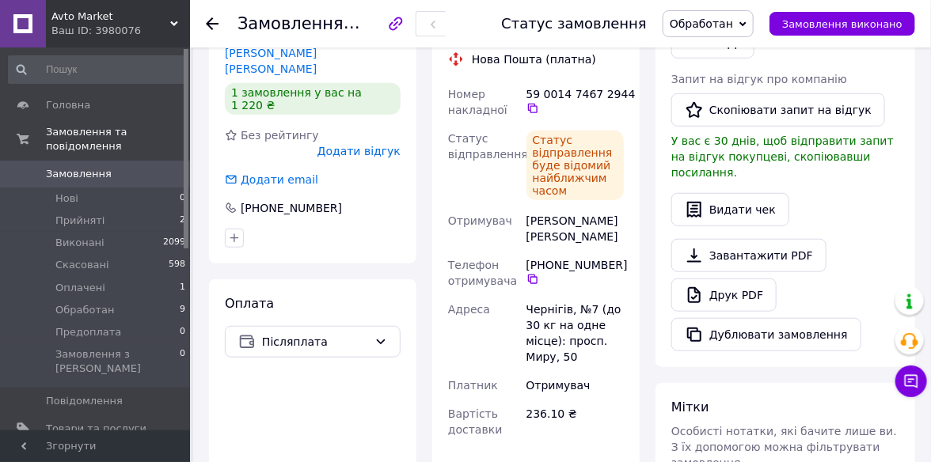
scroll to position [395, 0]
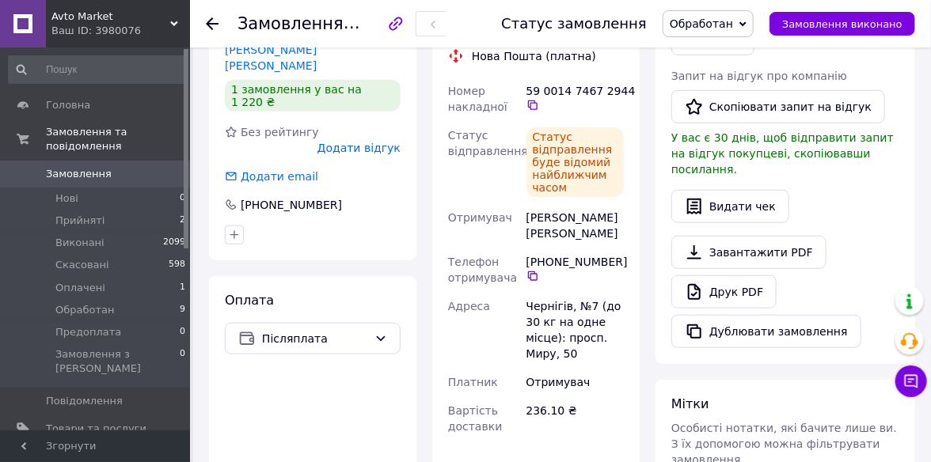
click at [754, 28] on span "Обработан" at bounding box center [708, 23] width 91 height 27
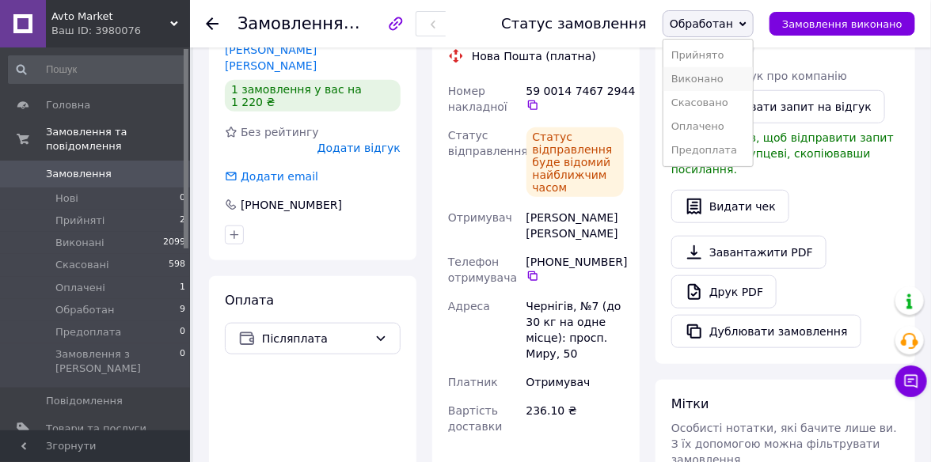
click at [729, 73] on li "Виконано" at bounding box center [708, 79] width 89 height 24
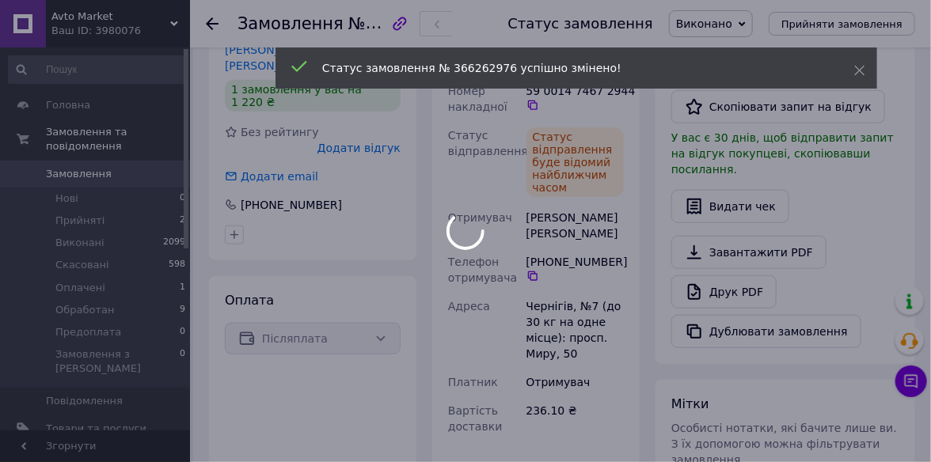
scroll to position [365, 0]
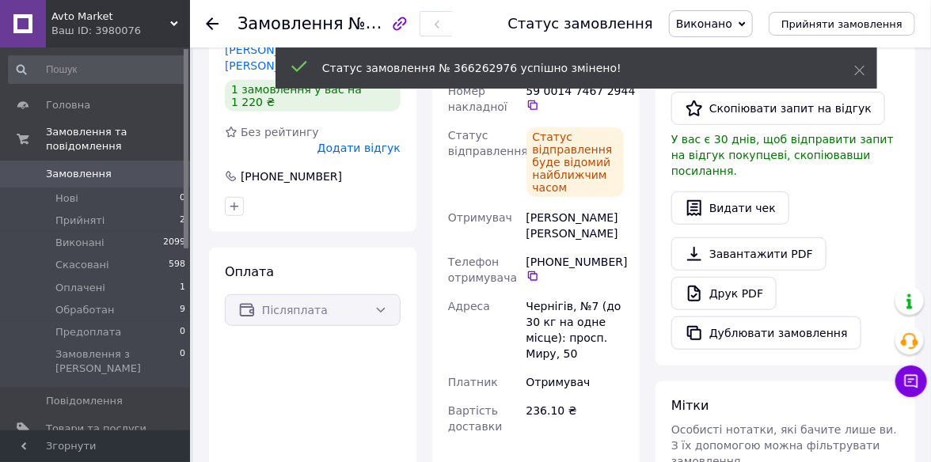
click at [210, 21] on use at bounding box center [212, 23] width 13 height 13
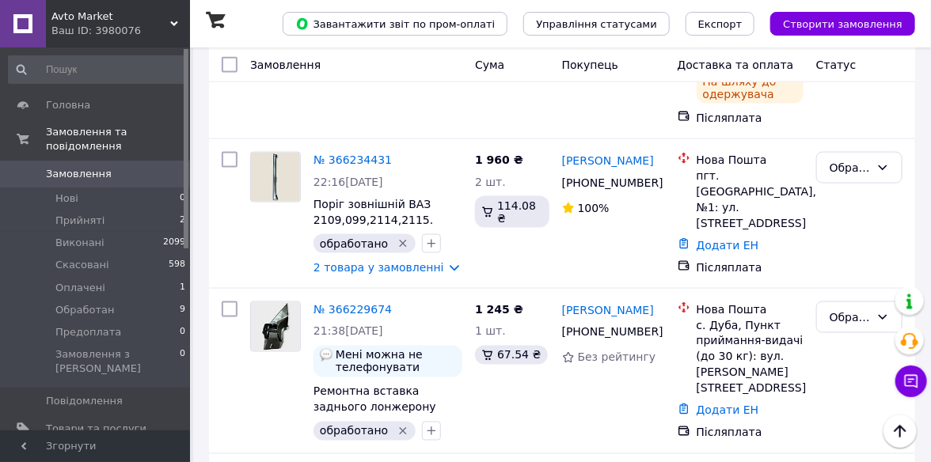
scroll to position [554, 0]
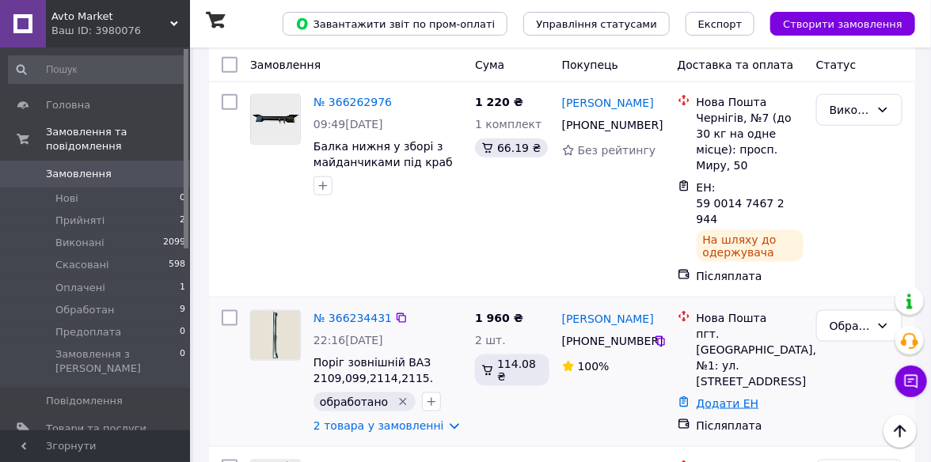
click at [720, 398] on link "Додати ЕН" at bounding box center [728, 404] width 63 height 13
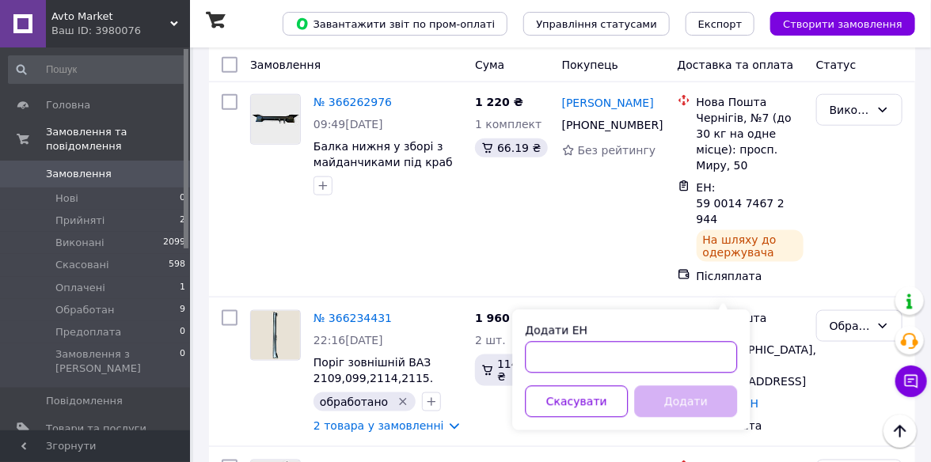
click at [557, 361] on input "Додати ЕН" at bounding box center [631, 358] width 212 height 32
paste input "59001474675935"
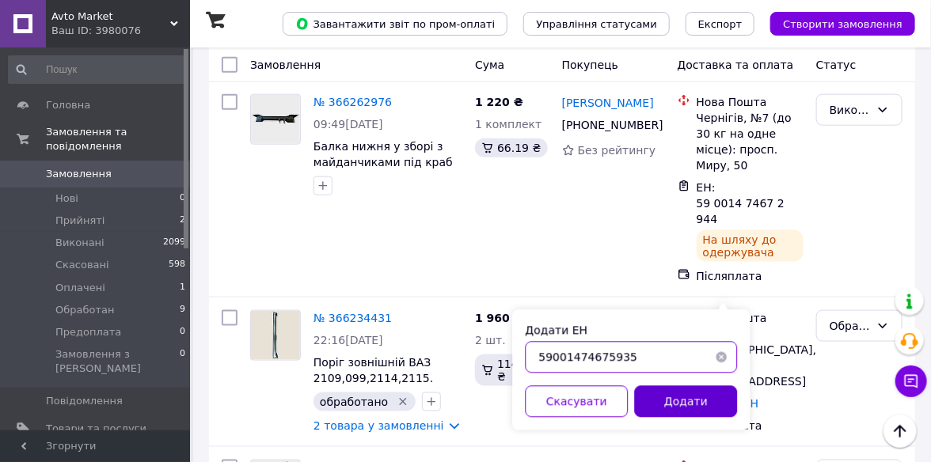
type input "59001474675935"
click at [672, 405] on button "Додати" at bounding box center [685, 402] width 103 height 32
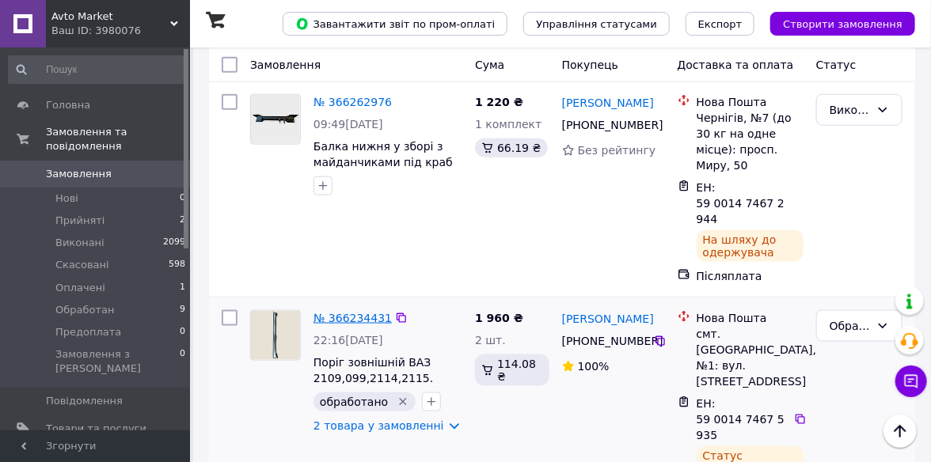
click at [360, 312] on link "№ 366234431" at bounding box center [353, 318] width 78 height 13
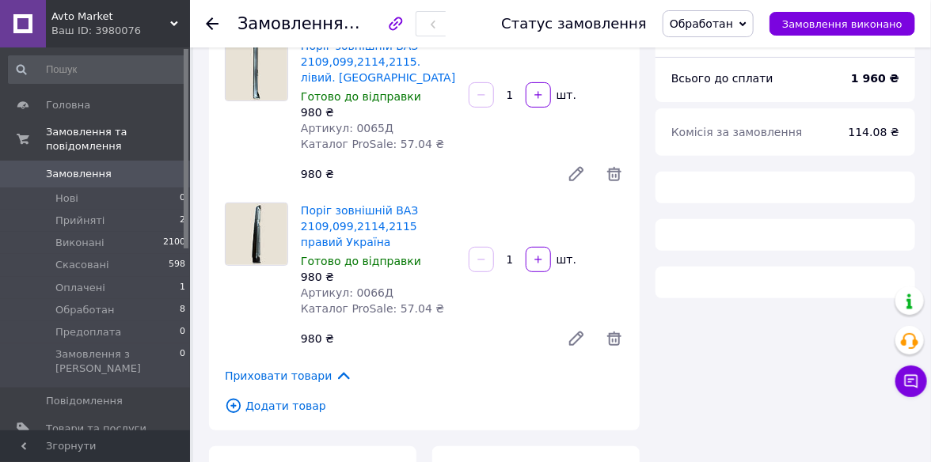
scroll to position [79, 0]
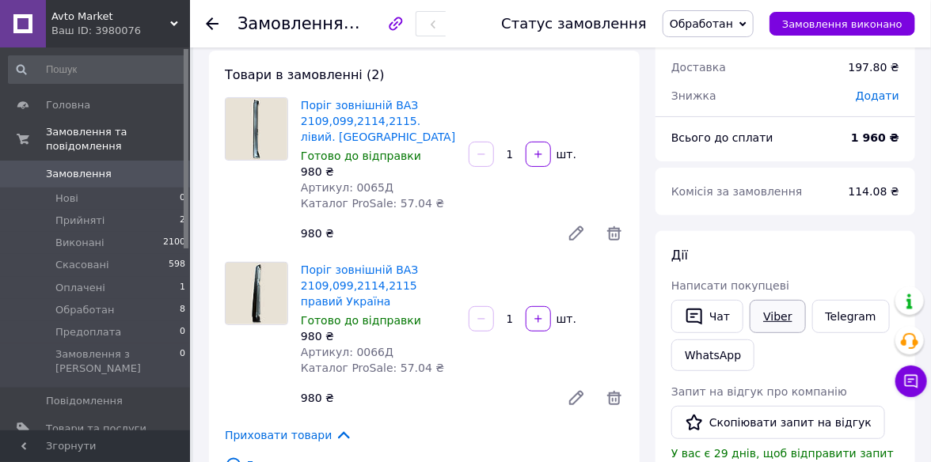
click at [793, 322] on link "Viber" at bounding box center [777, 316] width 55 height 33
click at [733, 25] on span "Обработан" at bounding box center [701, 23] width 63 height 13
click at [724, 78] on li "Виконано" at bounding box center [708, 79] width 89 height 24
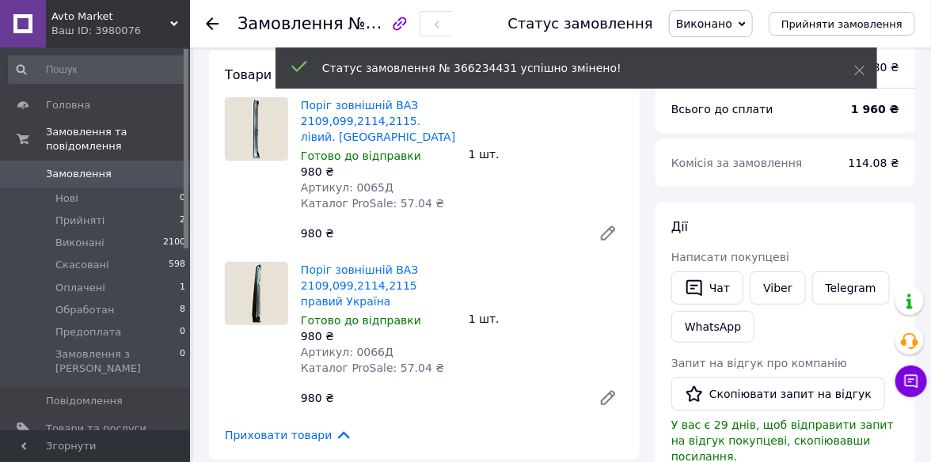
click at [215, 26] on icon at bounding box center [212, 23] width 13 height 13
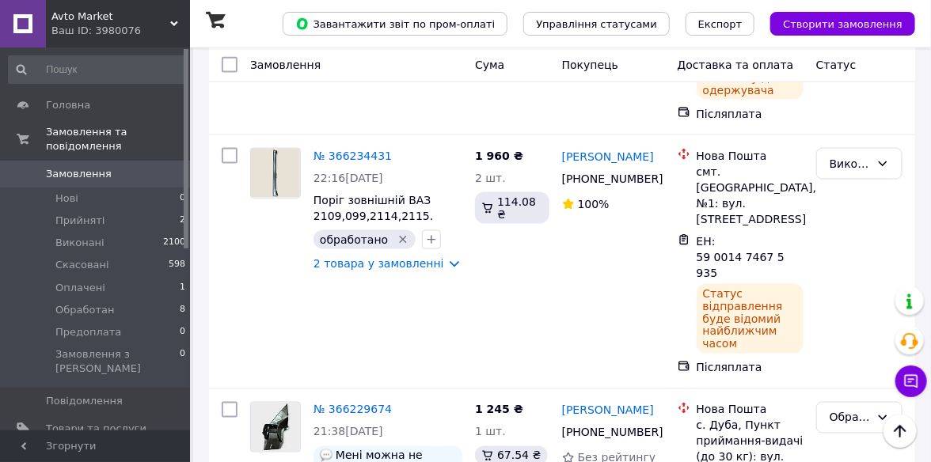
scroll to position [791, 0]
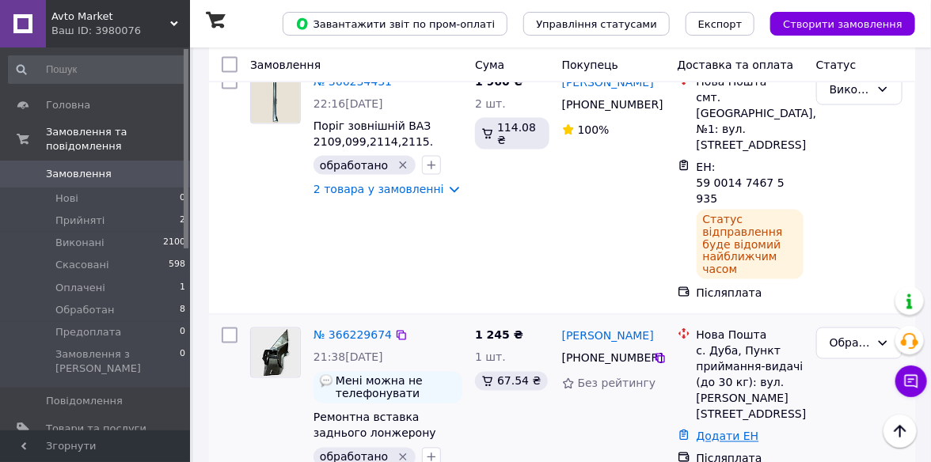
click at [724, 431] on link "Додати ЕН" at bounding box center [728, 437] width 63 height 13
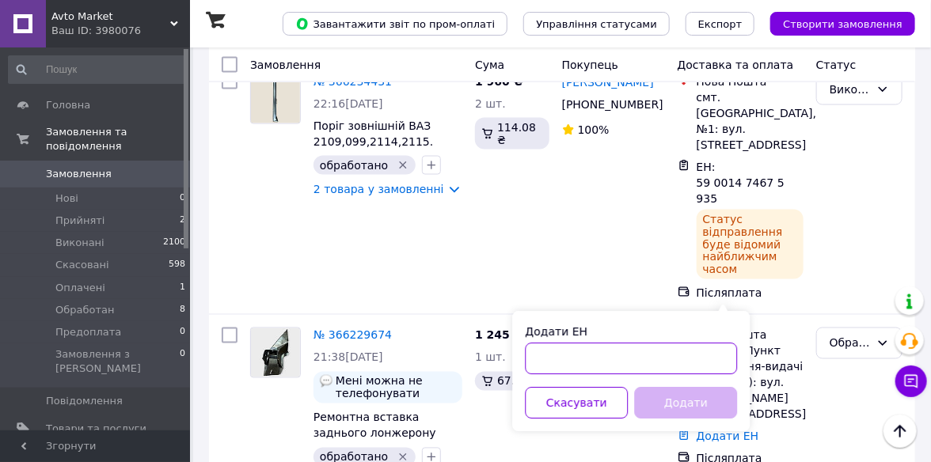
click at [544, 357] on input "Додати ЕН" at bounding box center [631, 360] width 212 height 32
paste input "[CREDIT_CARD_NUMBER]"
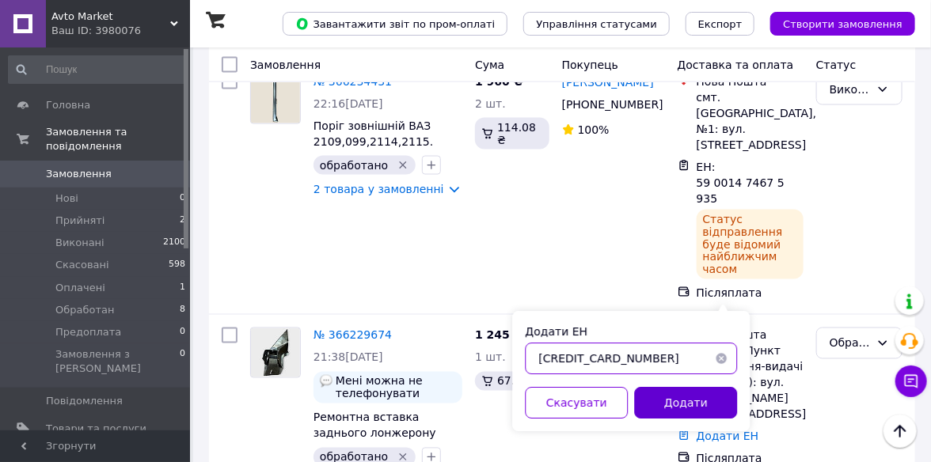
type input "[CREDIT_CARD_NUMBER]"
click at [683, 395] on button "Додати" at bounding box center [685, 404] width 103 height 32
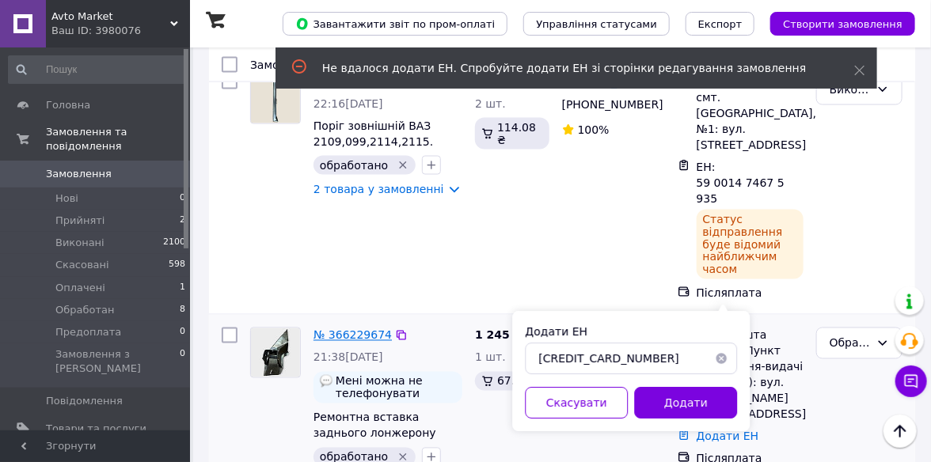
click at [343, 329] on link "№ 366229674" at bounding box center [353, 335] width 78 height 13
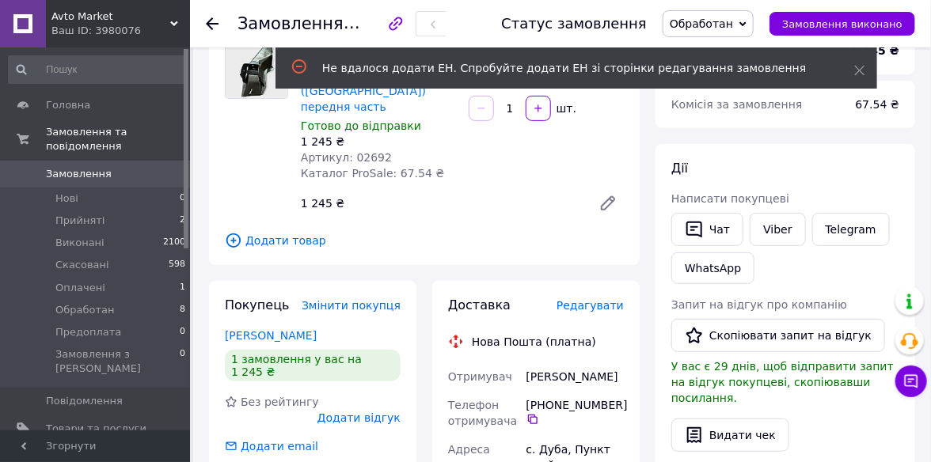
scroll to position [238, 0]
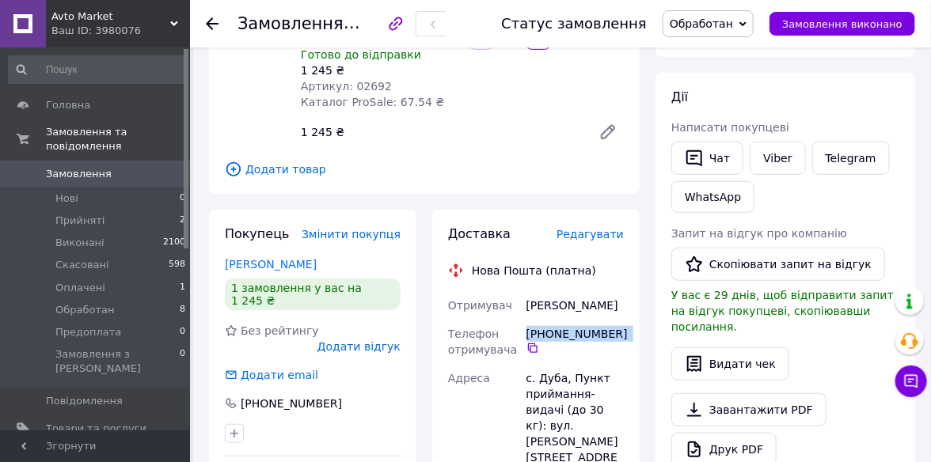
drag, startPoint x: 621, startPoint y: 302, endPoint x: 524, endPoint y: 303, distance: 96.6
click at [524, 320] on div "[PHONE_NUMBER]" at bounding box center [575, 342] width 104 height 44
copy div "[PHONE_NUMBER]"
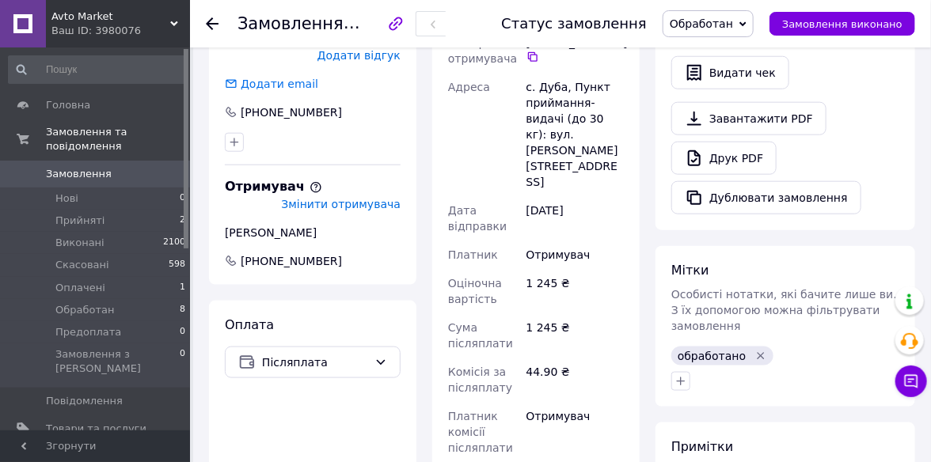
scroll to position [554, 0]
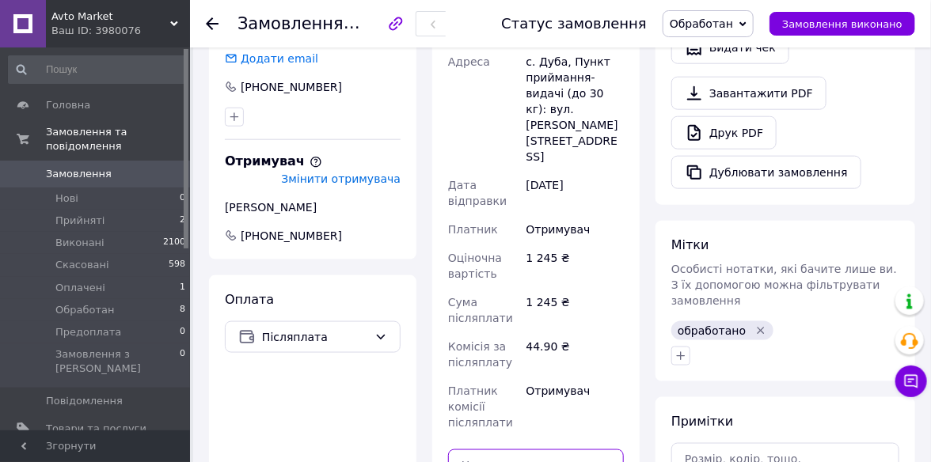
click at [491, 450] on input "text" at bounding box center [536, 466] width 176 height 32
paste input "[CREDIT_CARD_NUMBER]"
type input "[CREDIT_CARD_NUMBER]"
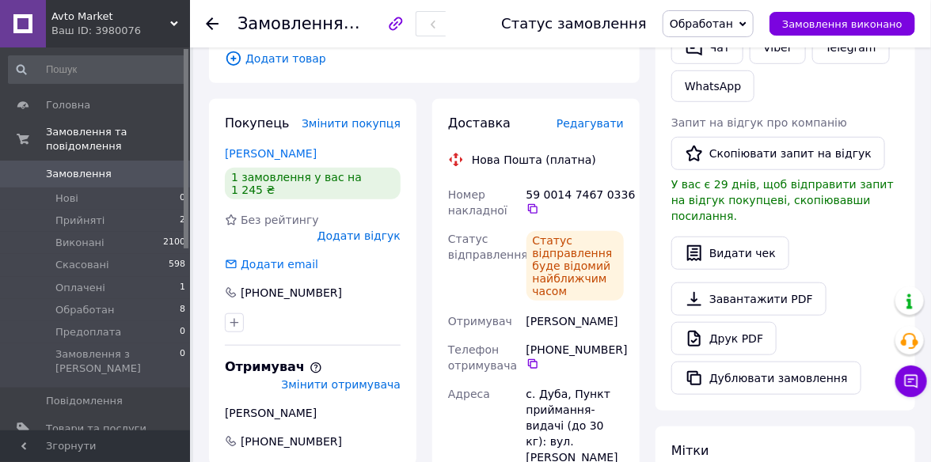
scroll to position [238, 0]
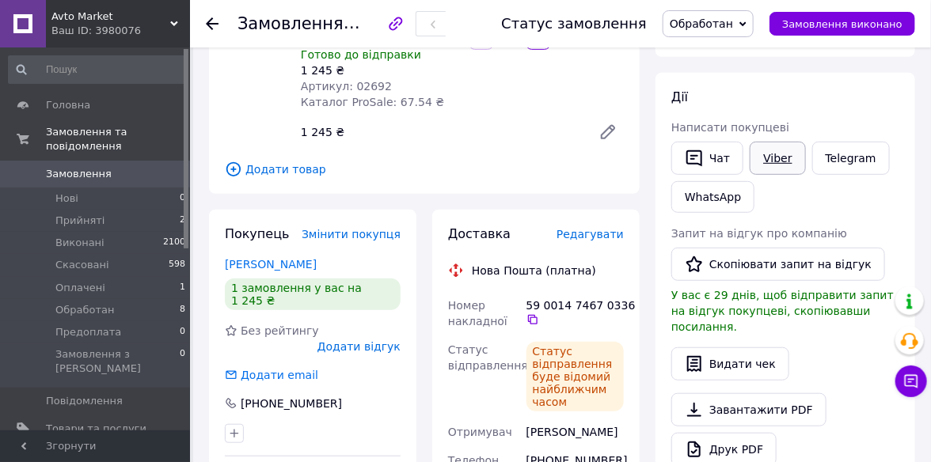
click at [759, 161] on link "Viber" at bounding box center [777, 158] width 55 height 33
click at [747, 25] on icon at bounding box center [743, 23] width 7 height 5
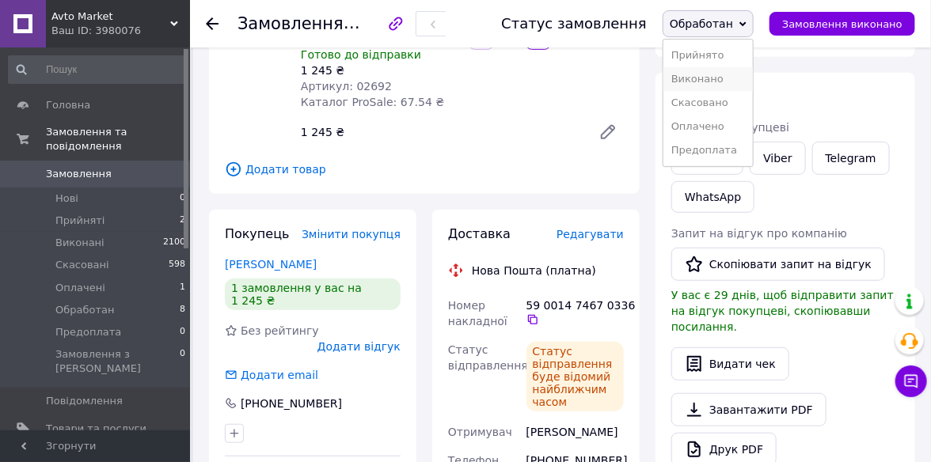
click at [744, 82] on li "Виконано" at bounding box center [708, 79] width 89 height 24
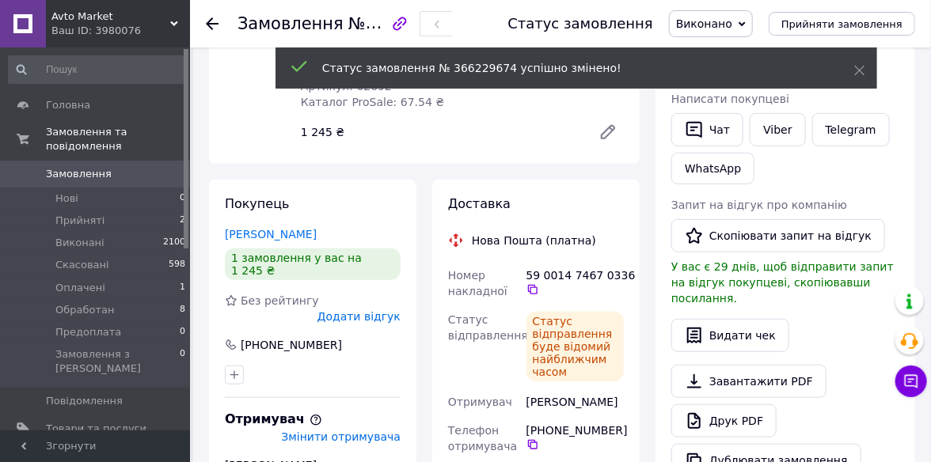
click at [207, 22] on icon at bounding box center [212, 23] width 13 height 13
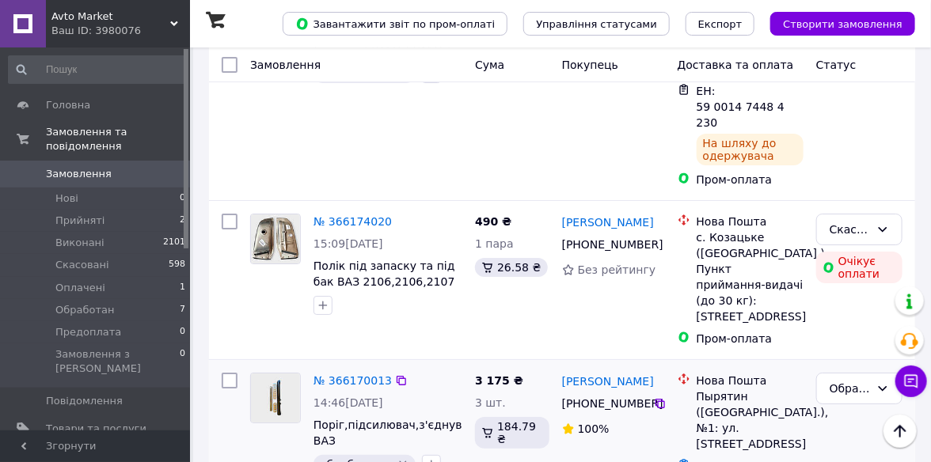
scroll to position [1821, 0]
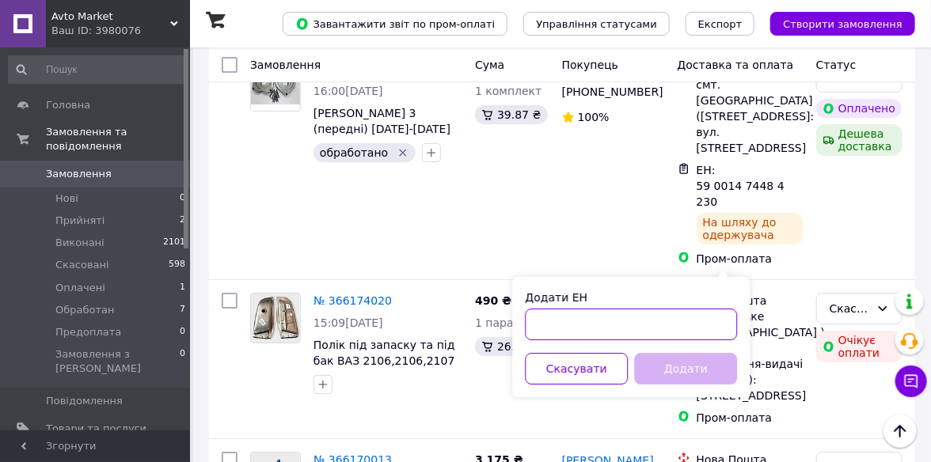
click at [545, 330] on input "Додати ЕН" at bounding box center [631, 325] width 212 height 32
paste input "59001474677952"
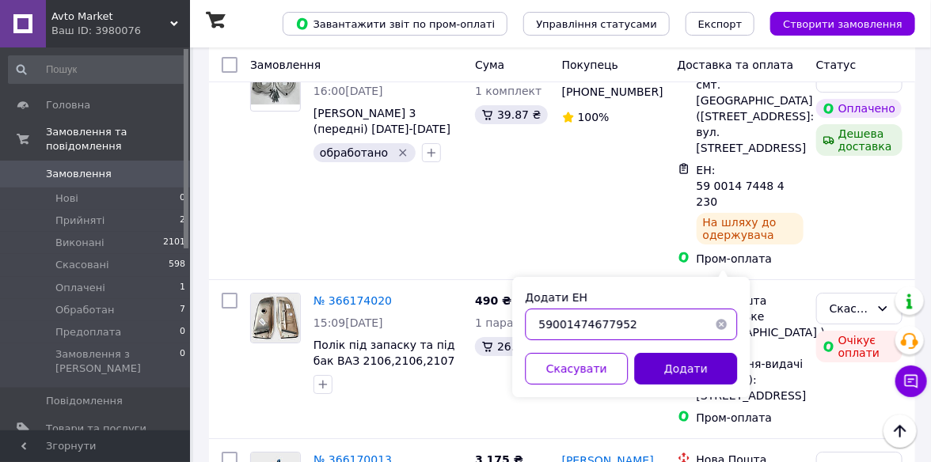
type input "59001474677952"
click at [702, 373] on button "Додати" at bounding box center [685, 369] width 103 height 32
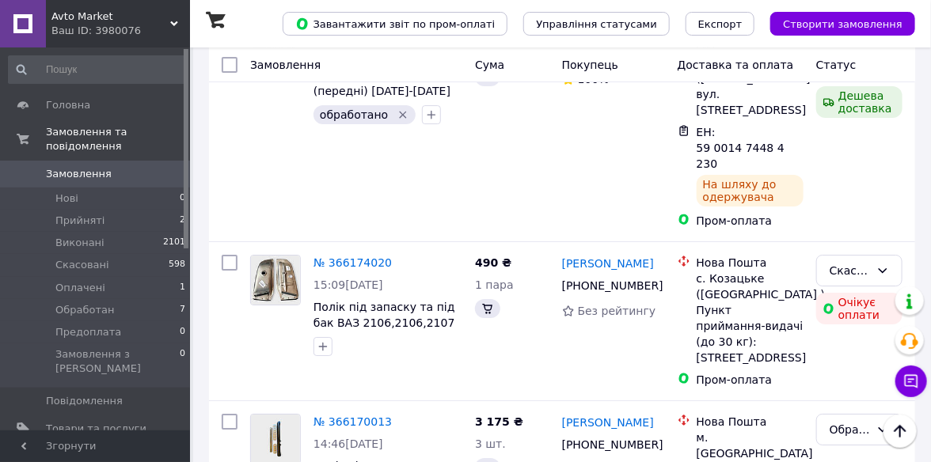
scroll to position [1783, 0]
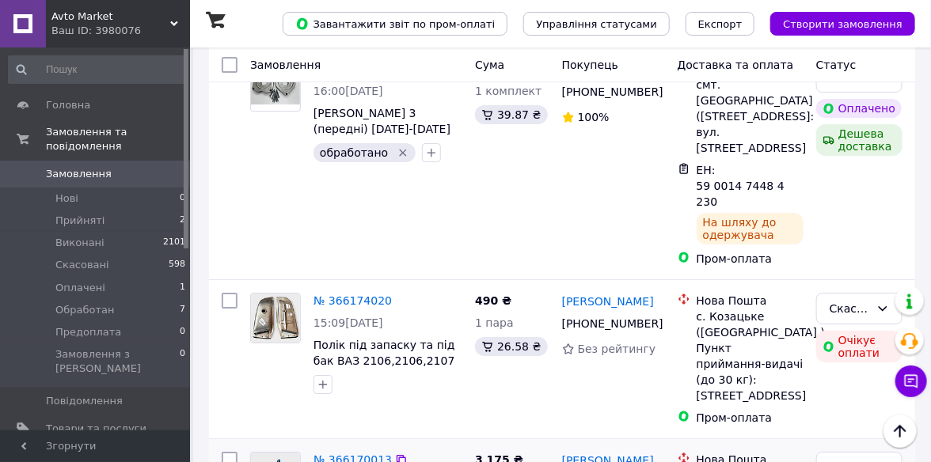
click at [356, 454] on link "№ 366170013" at bounding box center [353, 460] width 78 height 13
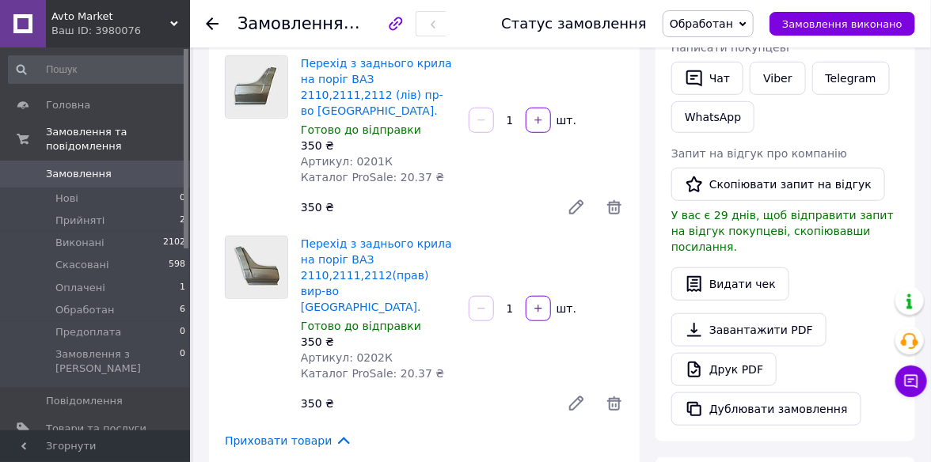
scroll to position [302, 0]
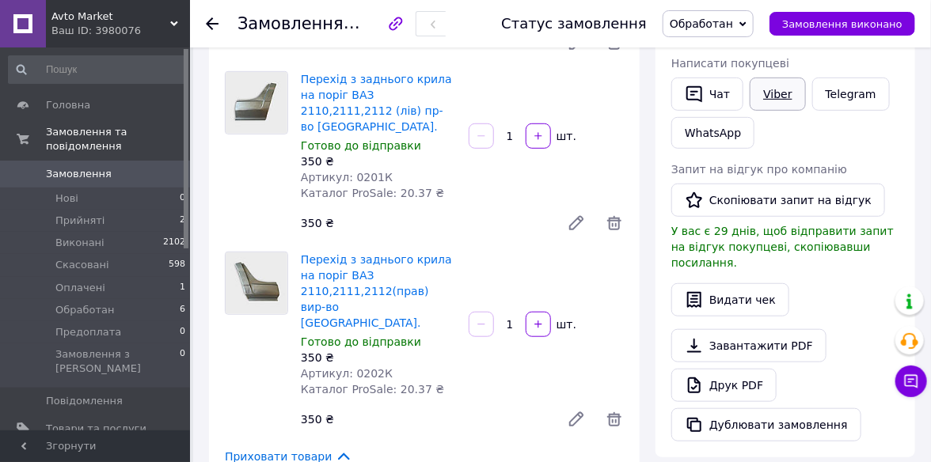
click at [774, 90] on link "Viber" at bounding box center [777, 94] width 55 height 33
click at [733, 22] on span "Обработан" at bounding box center [701, 23] width 63 height 13
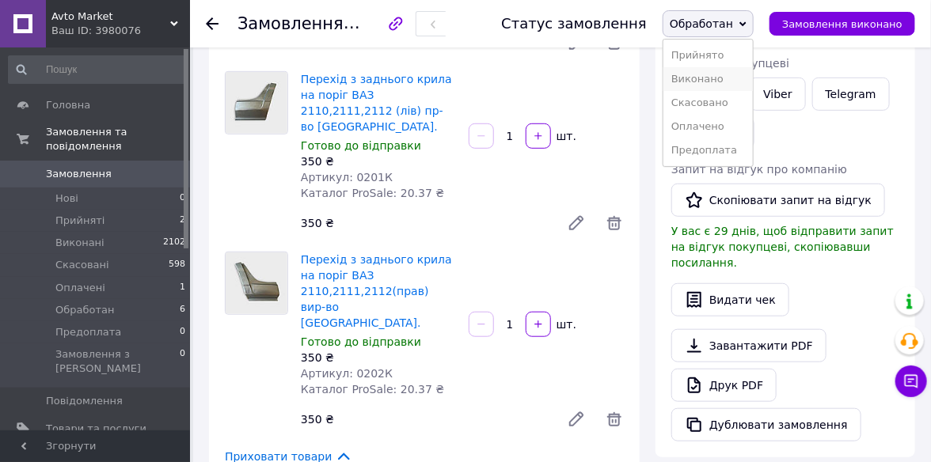
click at [729, 82] on li "Виконано" at bounding box center [708, 79] width 89 height 24
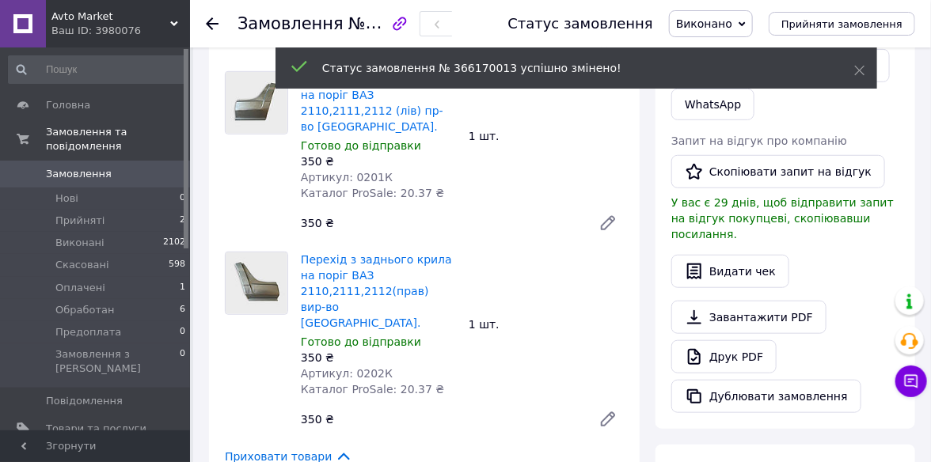
click at [209, 21] on use at bounding box center [212, 23] width 13 height 13
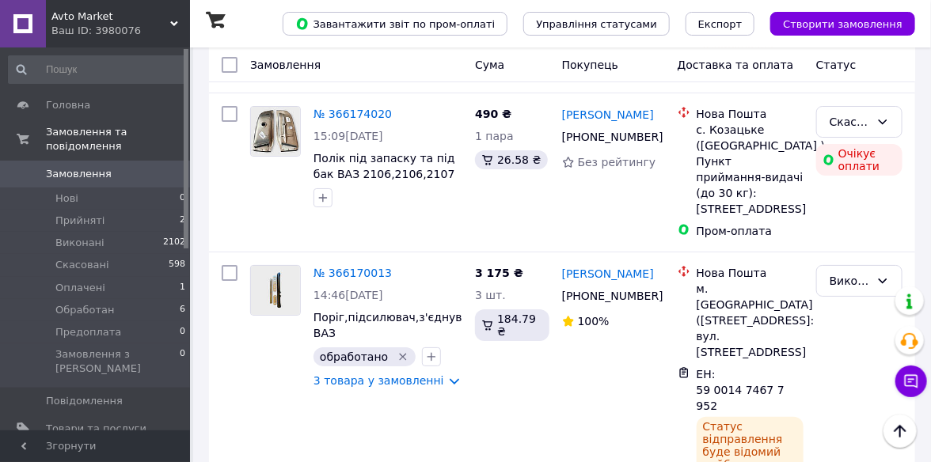
scroll to position [1980, 0]
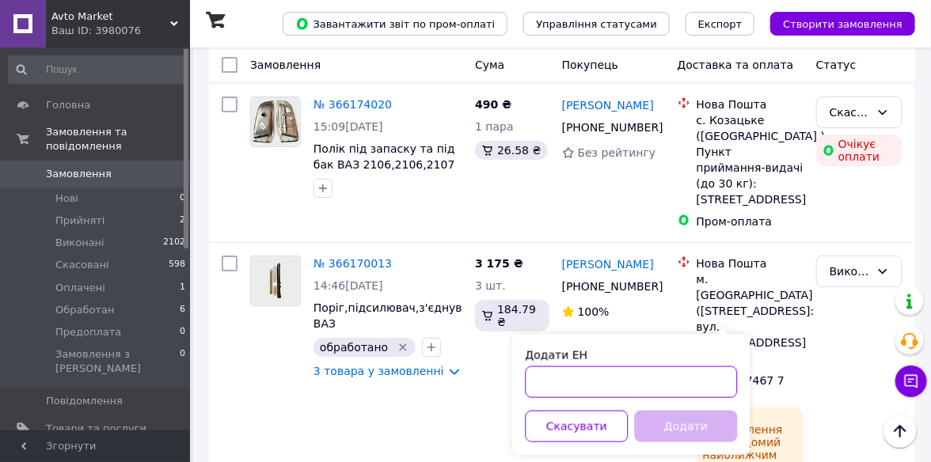
click at [541, 384] on input "Додати ЕН" at bounding box center [631, 383] width 212 height 32
paste input "59001474669753"
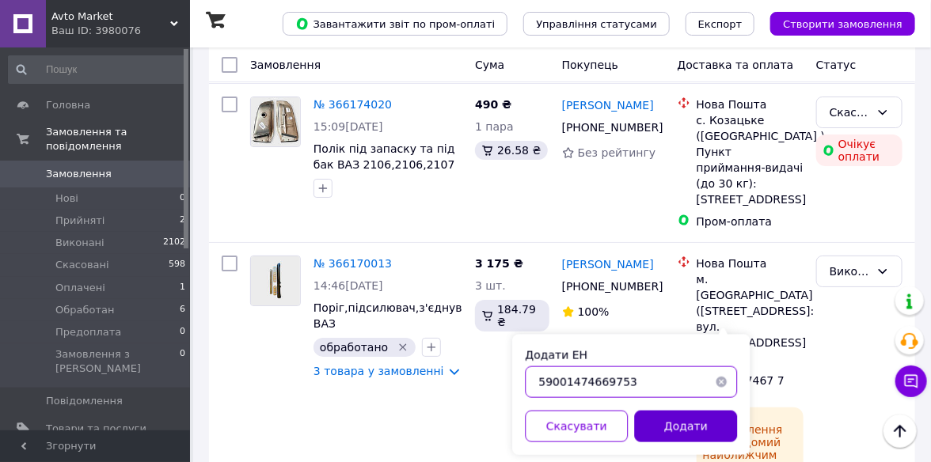
type input "59001474669753"
click at [666, 422] on button "Додати" at bounding box center [685, 427] width 103 height 32
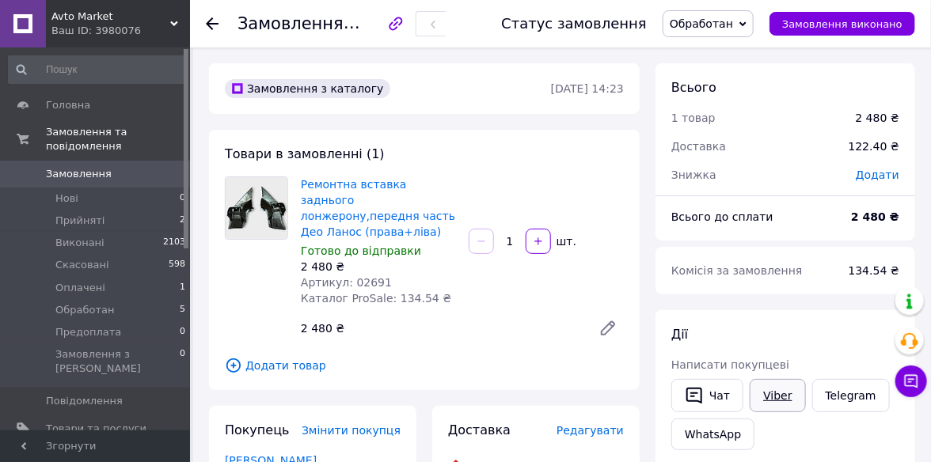
click at [763, 406] on link "Viber" at bounding box center [777, 395] width 55 height 33
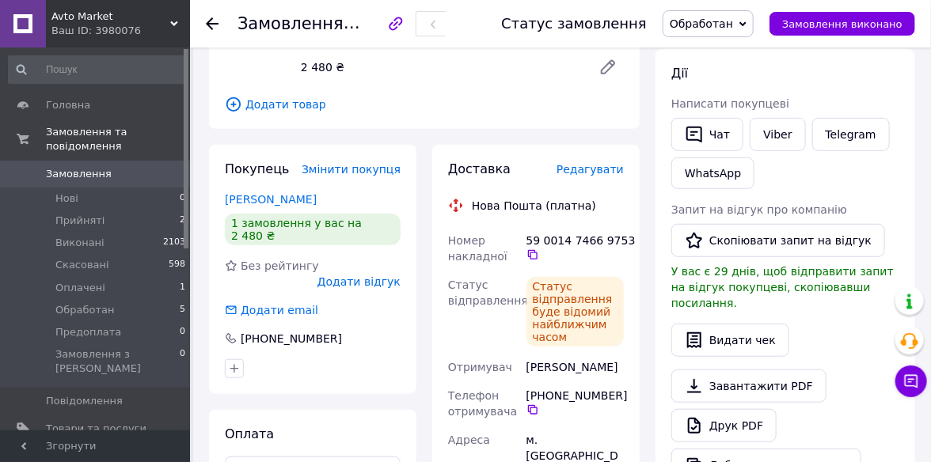
scroll to position [317, 0]
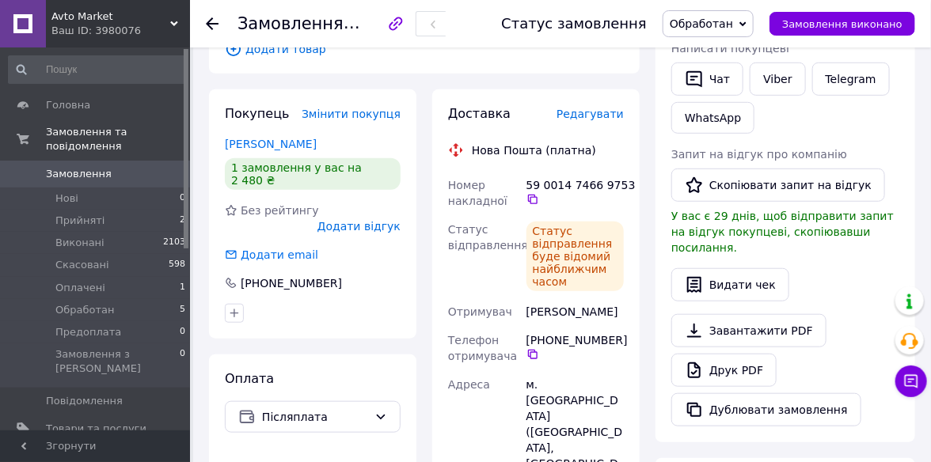
click at [747, 25] on icon at bounding box center [743, 24] width 7 height 7
click at [723, 86] on li "Виконано" at bounding box center [708, 79] width 89 height 24
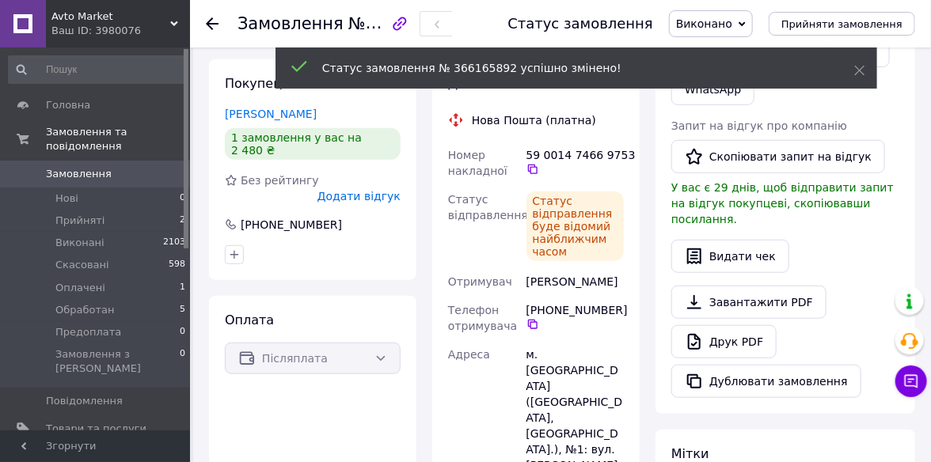
click at [207, 22] on use at bounding box center [212, 23] width 13 height 13
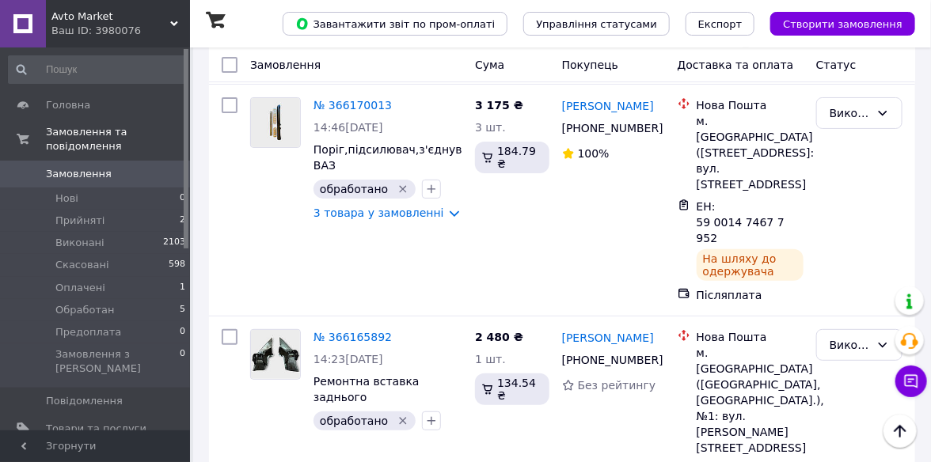
scroll to position [2217, 0]
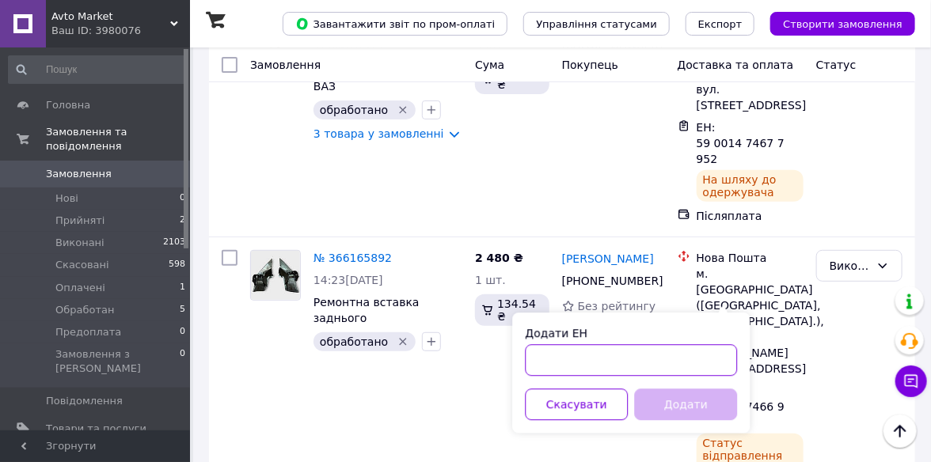
click at [557, 364] on input "Додати ЕН" at bounding box center [631, 360] width 212 height 32
paste input "59001474674181"
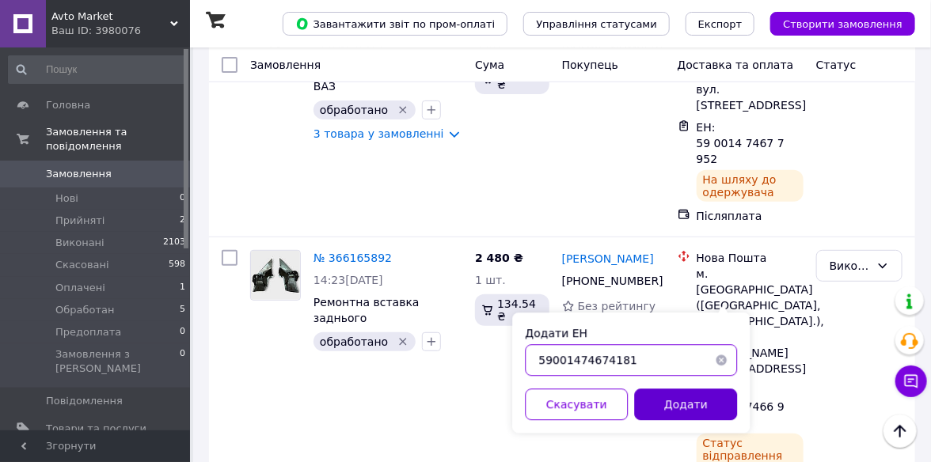
type input "59001474674181"
click at [656, 400] on button "Додати" at bounding box center [685, 405] width 103 height 32
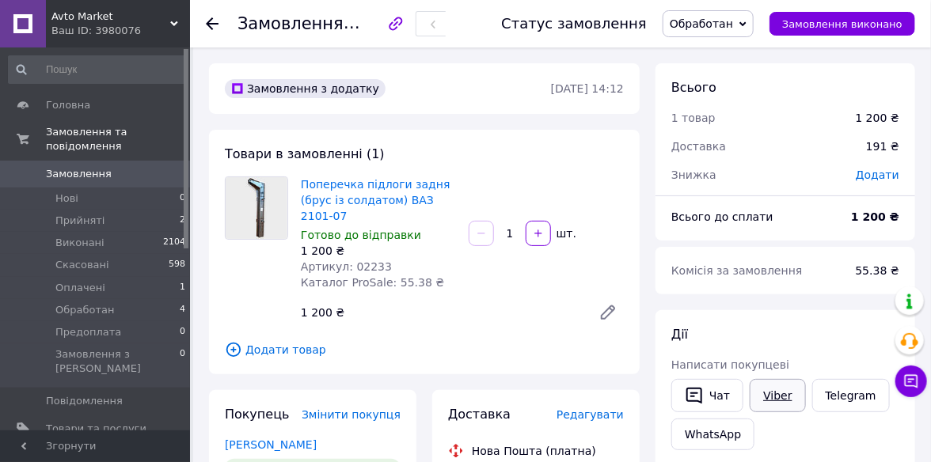
click at [773, 393] on link "Viber" at bounding box center [777, 395] width 55 height 33
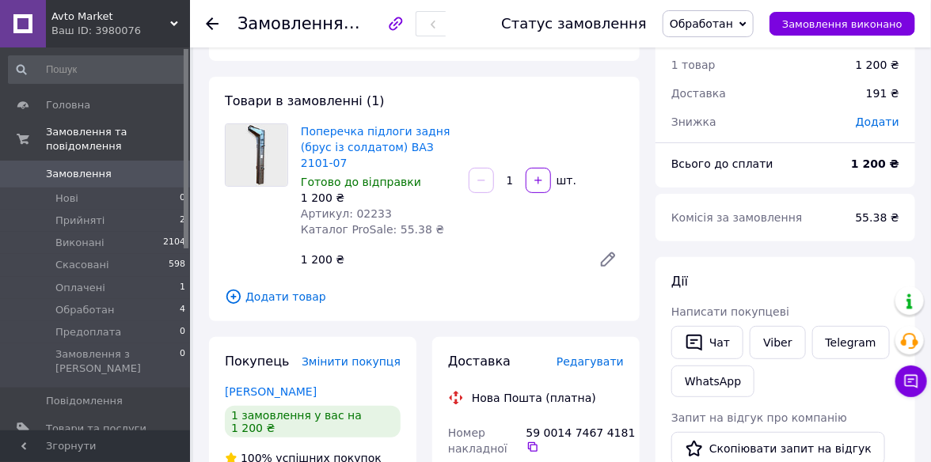
scroll to position [79, 0]
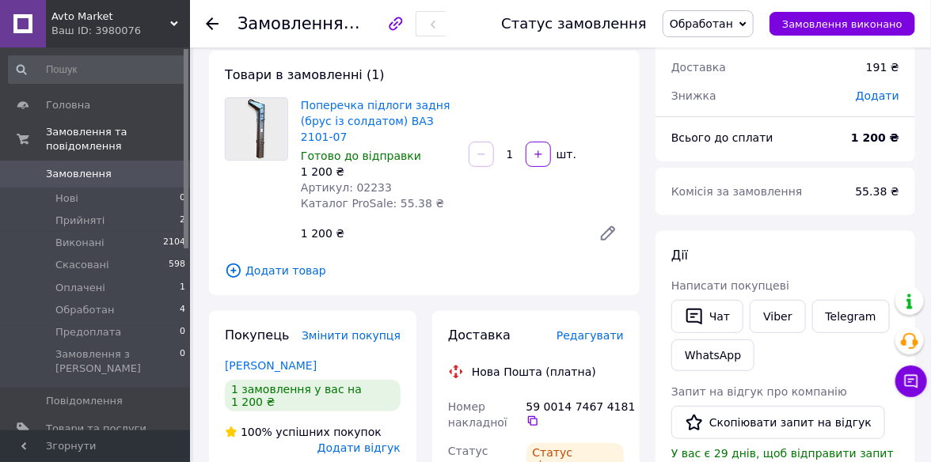
click at [753, 17] on span "Обработан" at bounding box center [708, 23] width 91 height 27
click at [716, 82] on li "Виконано" at bounding box center [708, 79] width 89 height 24
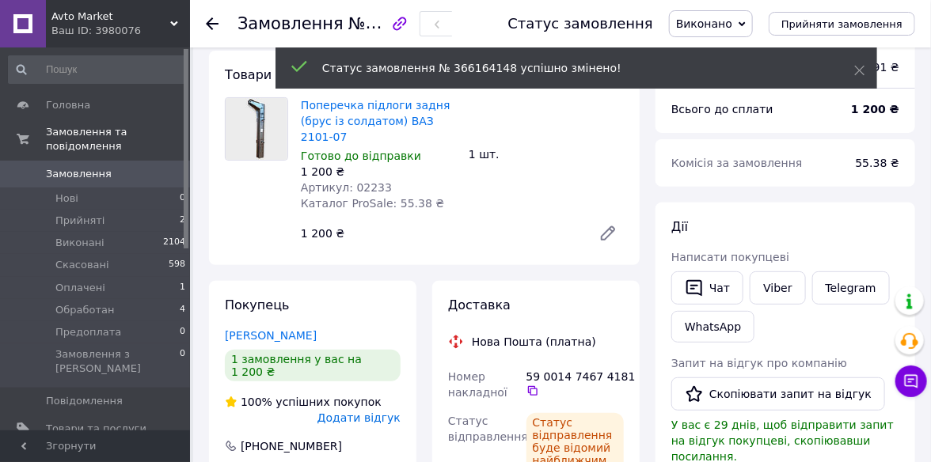
click at [209, 22] on use at bounding box center [212, 23] width 13 height 13
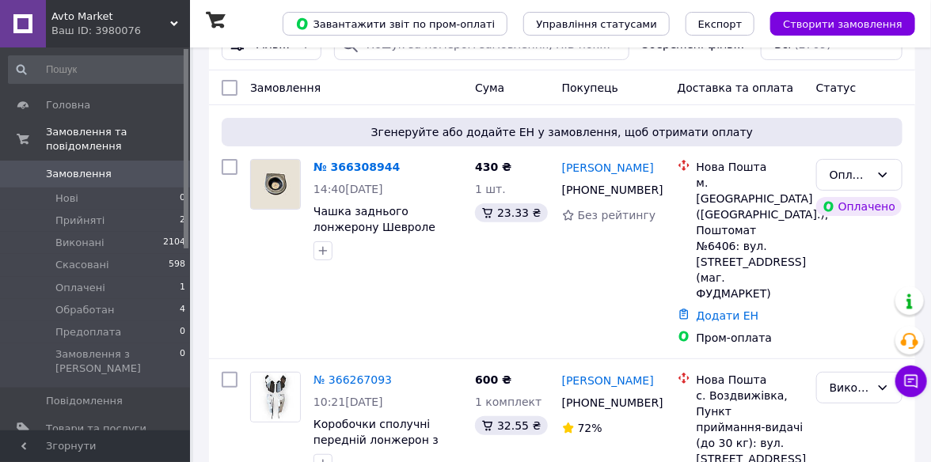
scroll to position [79, 0]
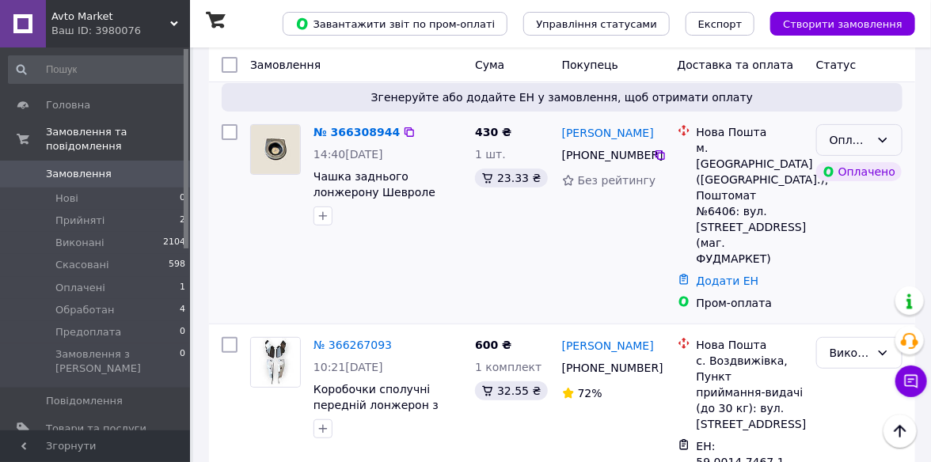
click at [898, 128] on div "Оплачено" at bounding box center [859, 140] width 86 height 32
click at [873, 165] on li "Прийнято" at bounding box center [859, 174] width 85 height 29
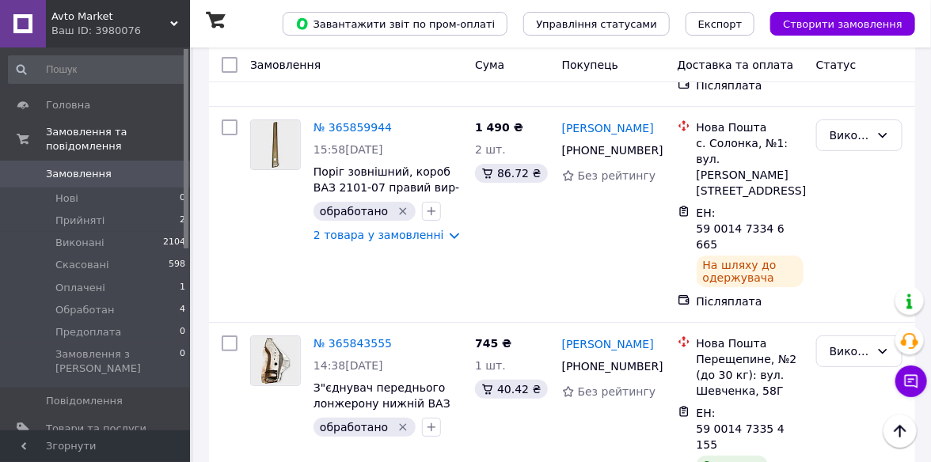
scroll to position [6097, 0]
